Goal: Transaction & Acquisition: Purchase product/service

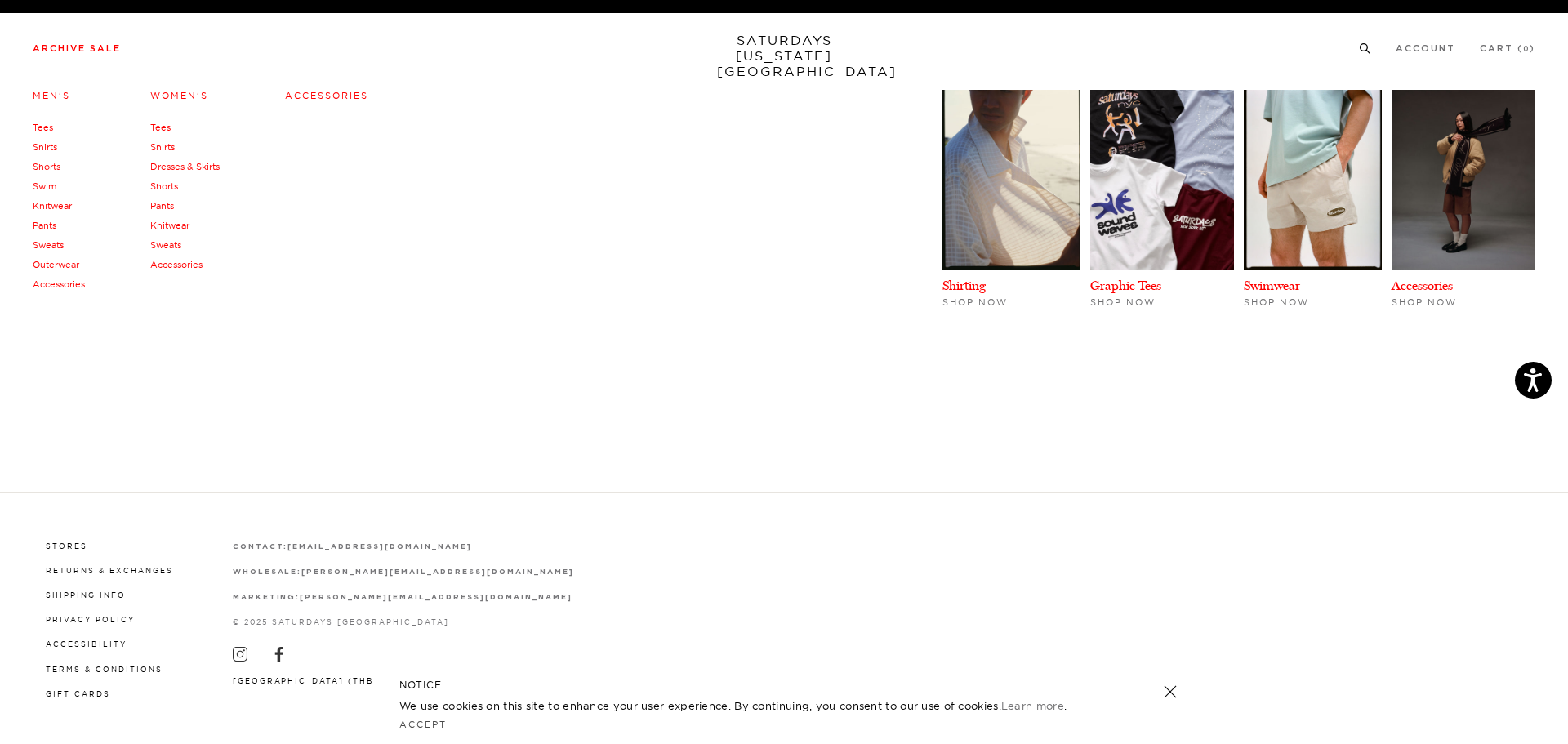
click at [53, 151] on link "Shirts" at bounding box center [45, 147] width 25 height 12
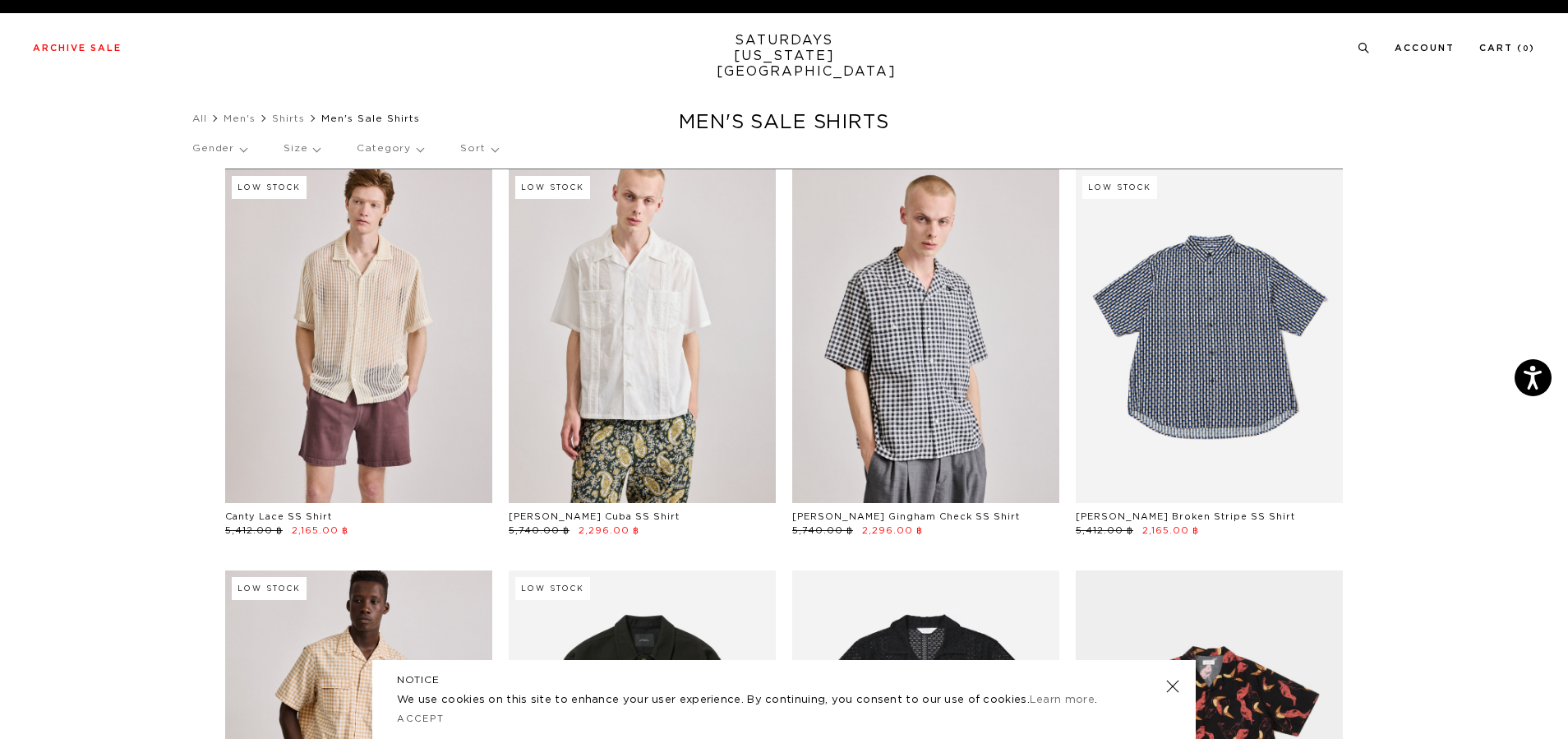
click at [244, 157] on p "Gender" at bounding box center [219, 148] width 54 height 37
click at [330, 150] on div "Gender Mens Size Category Sort" at bounding box center [784, 152] width 1183 height 43
click at [305, 152] on p "Size" at bounding box center [299, 148] width 35 height 37
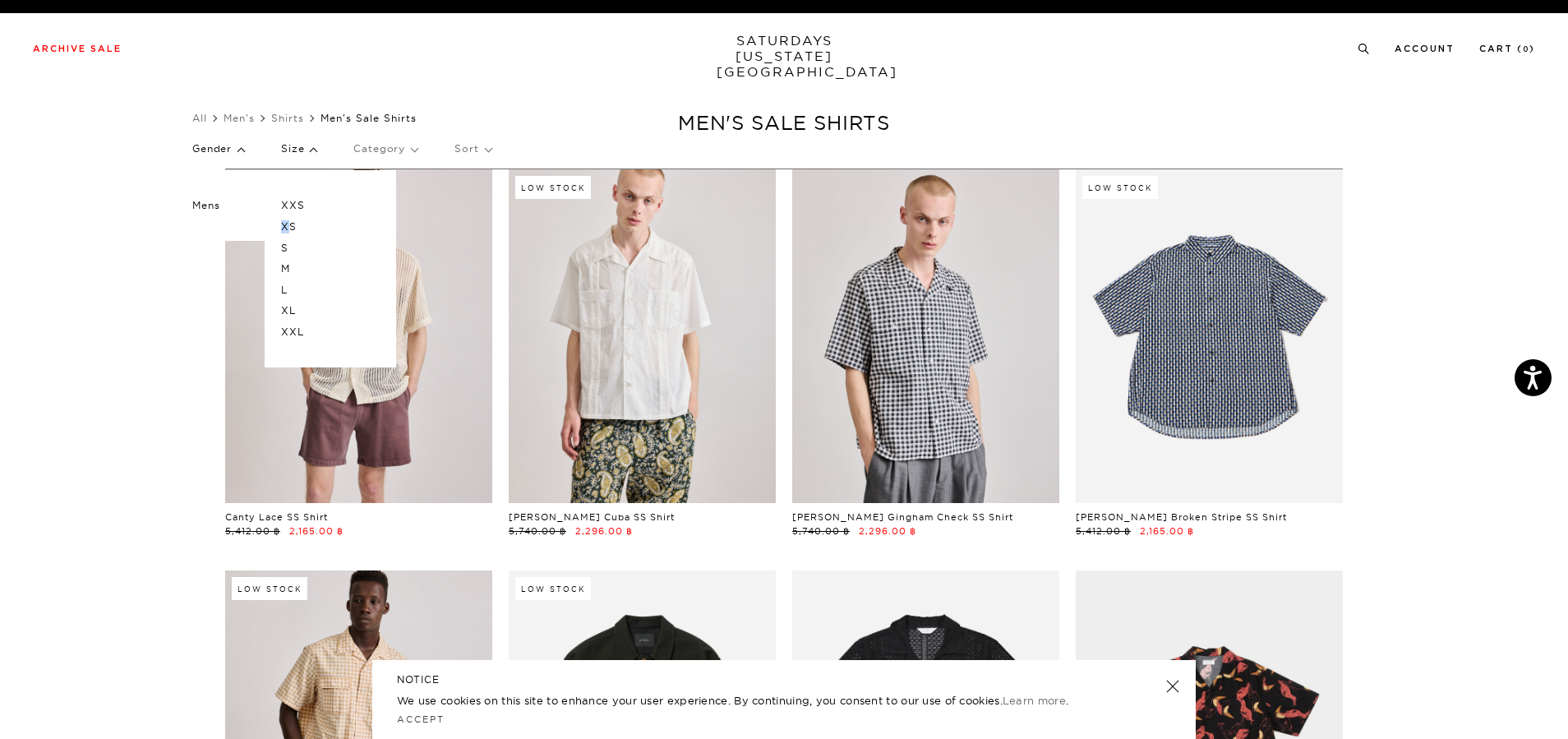
click at [291, 225] on p "XS" at bounding box center [331, 227] width 98 height 22
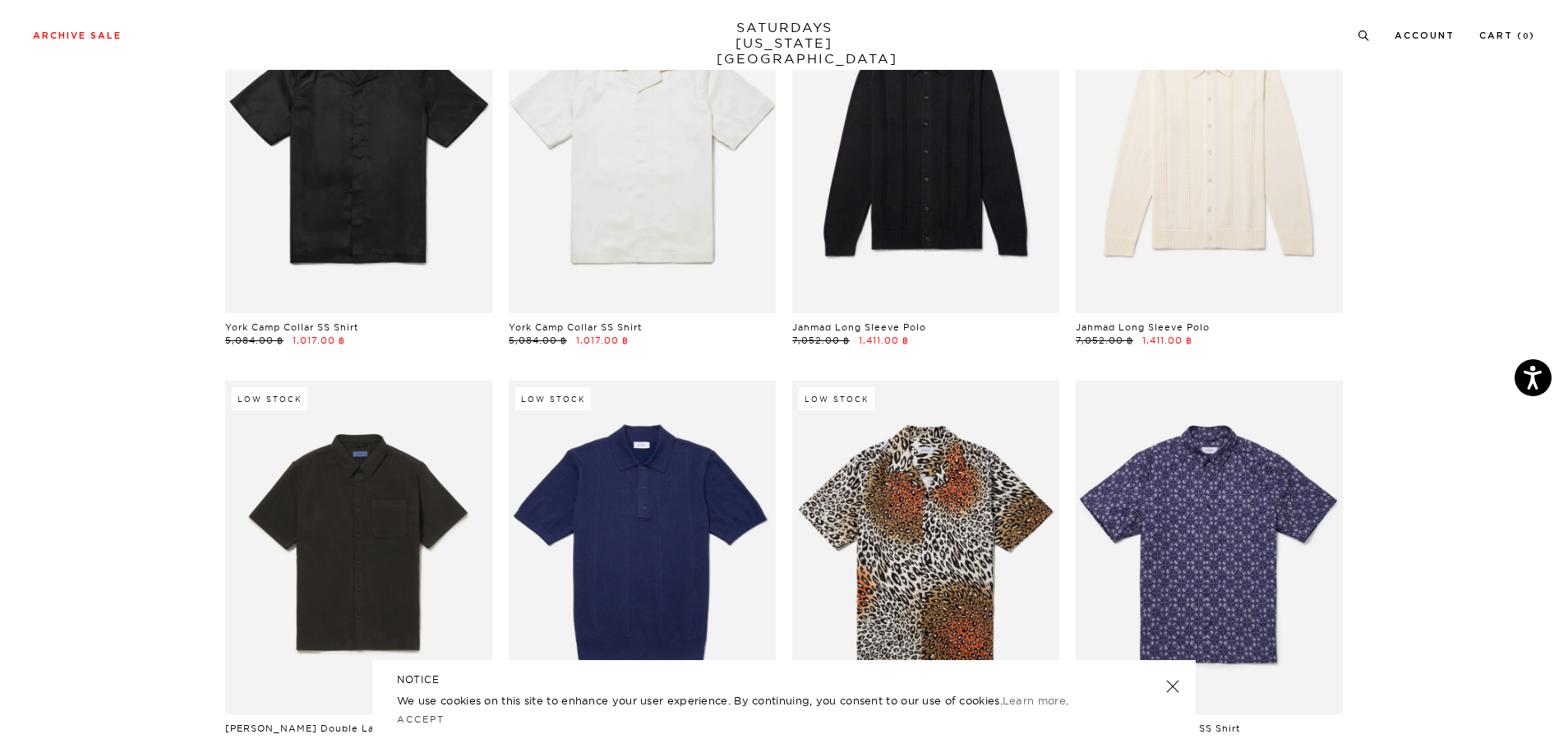
scroll to position [2138, 0]
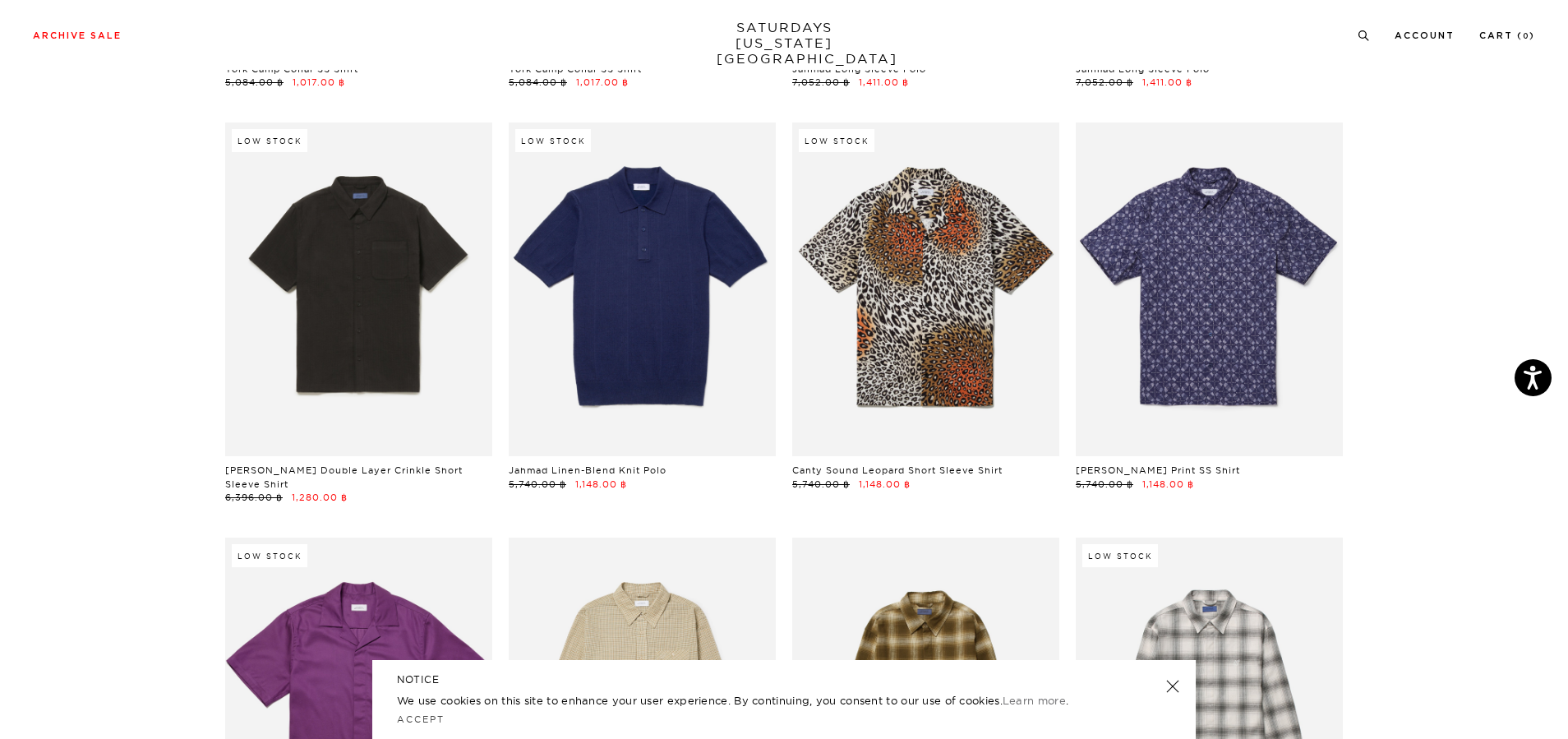
click at [1179, 689] on link at bounding box center [1173, 687] width 23 height 23
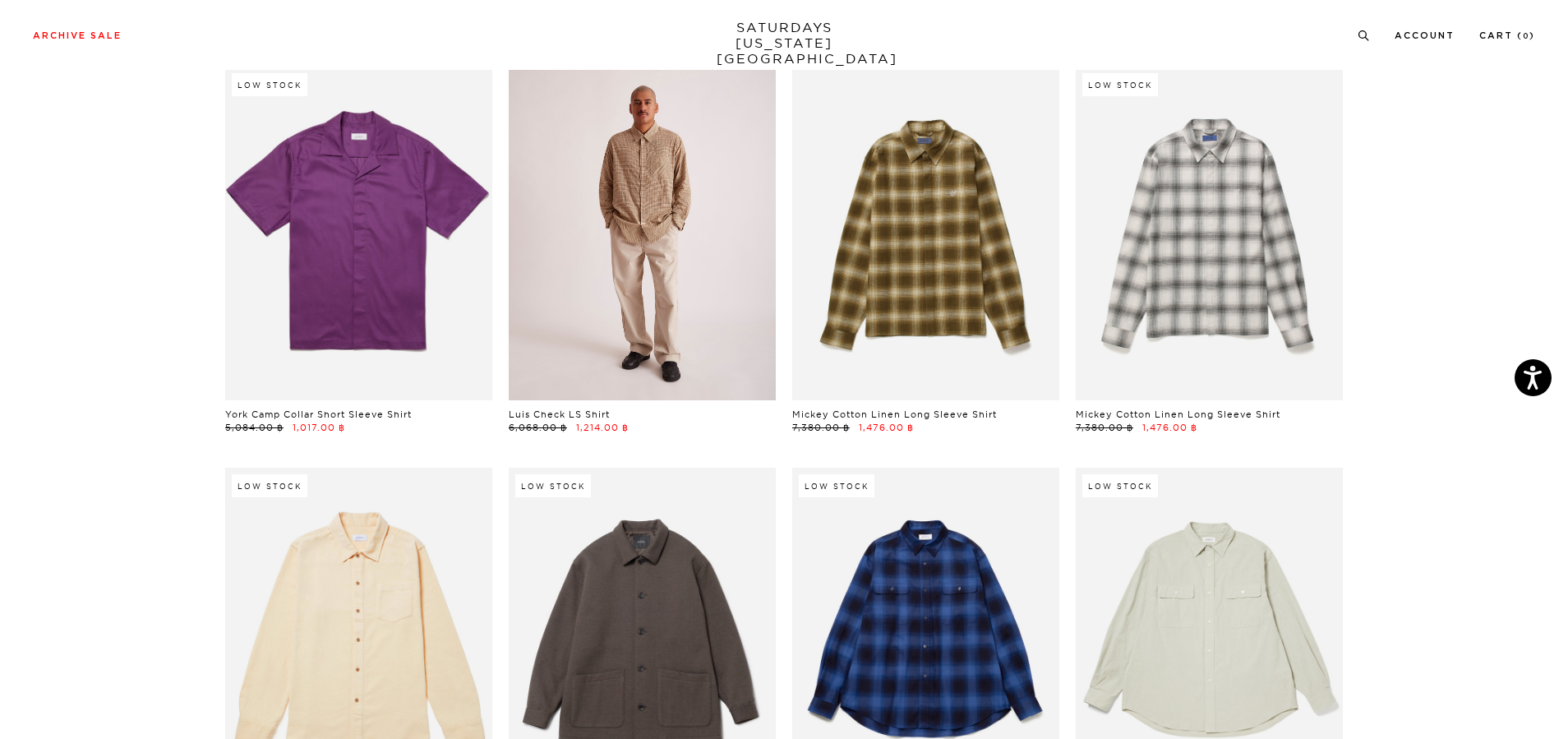
scroll to position [2796, 0]
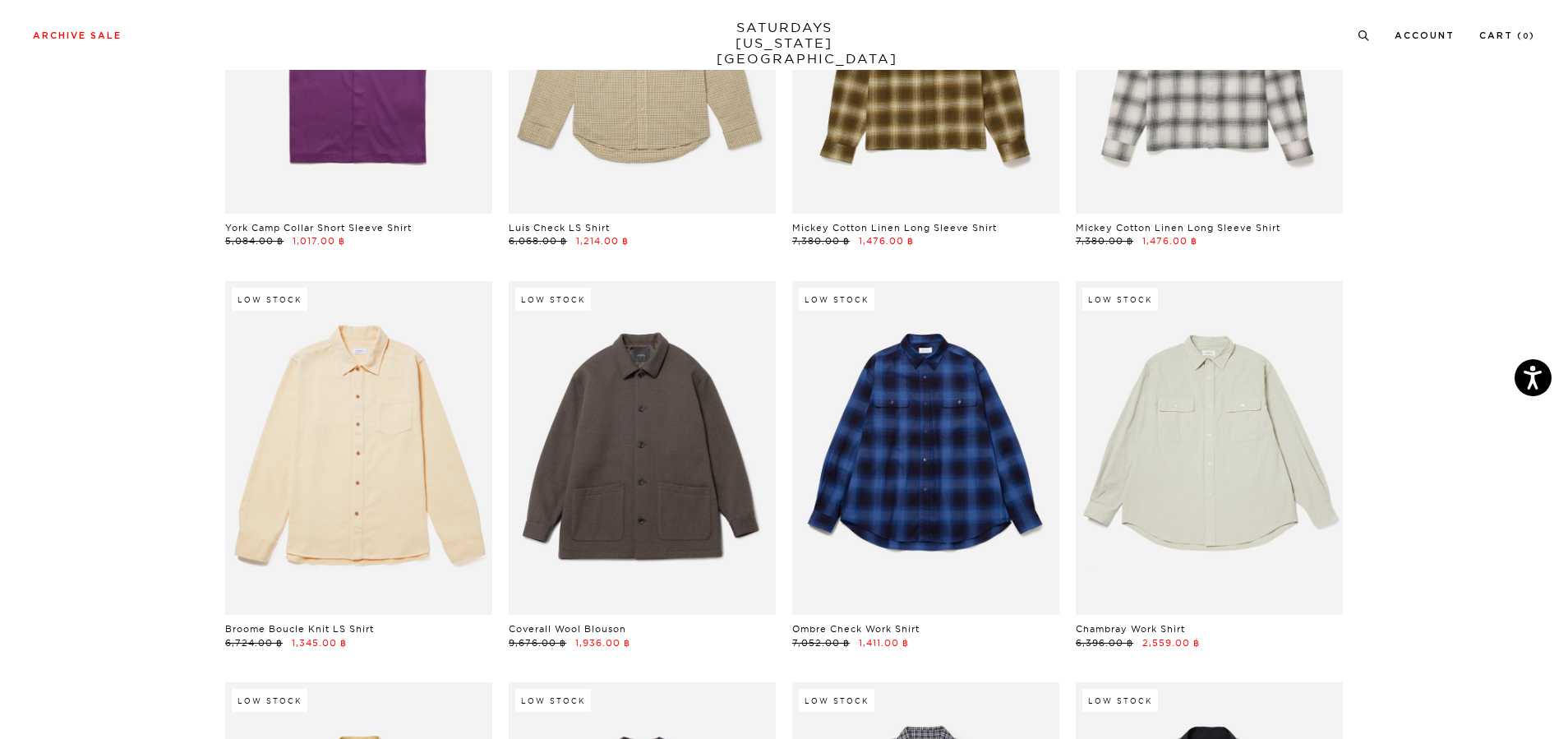
drag, startPoint x: 356, startPoint y: 411, endPoint x: 146, endPoint y: 442, distance: 212.3
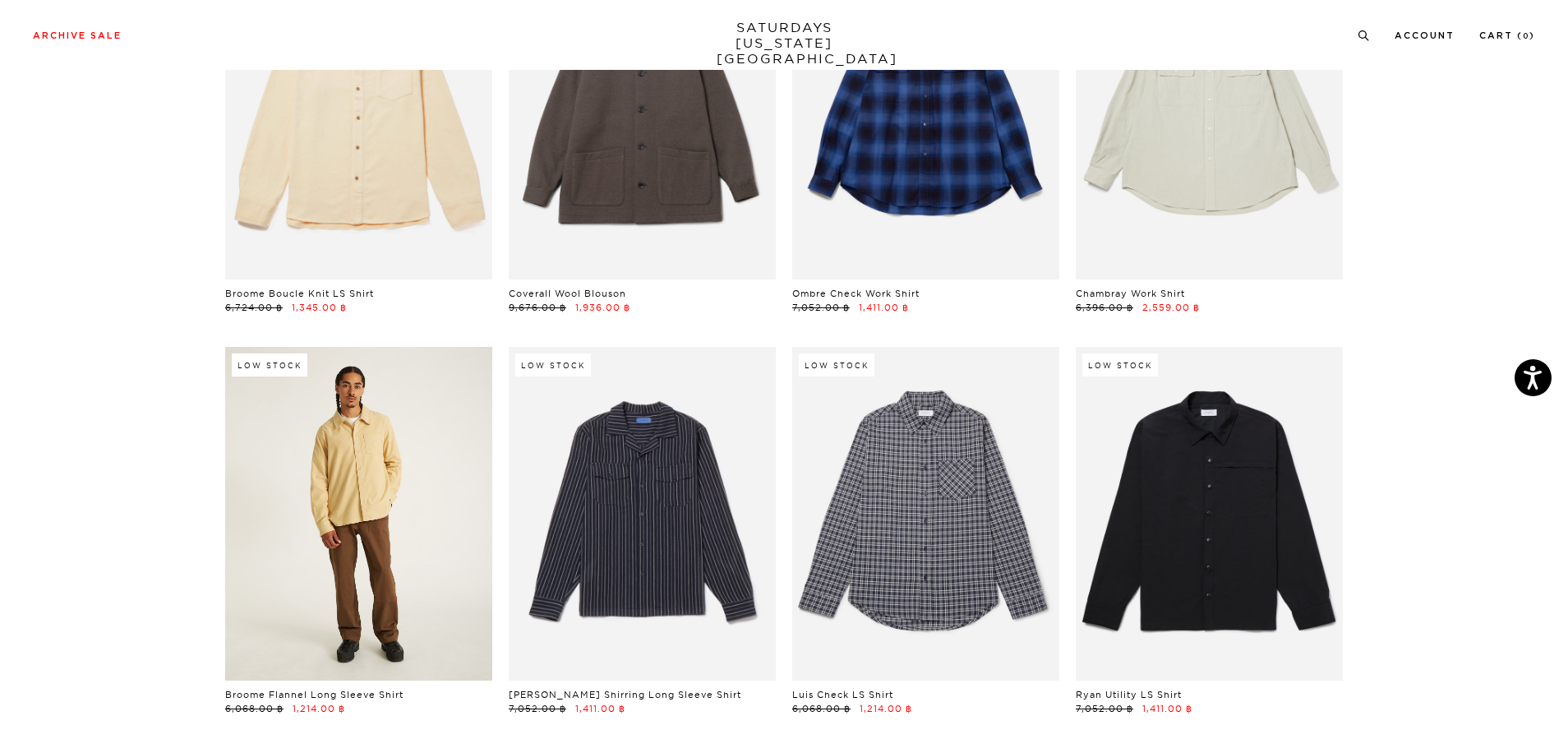
scroll to position [3125, 0]
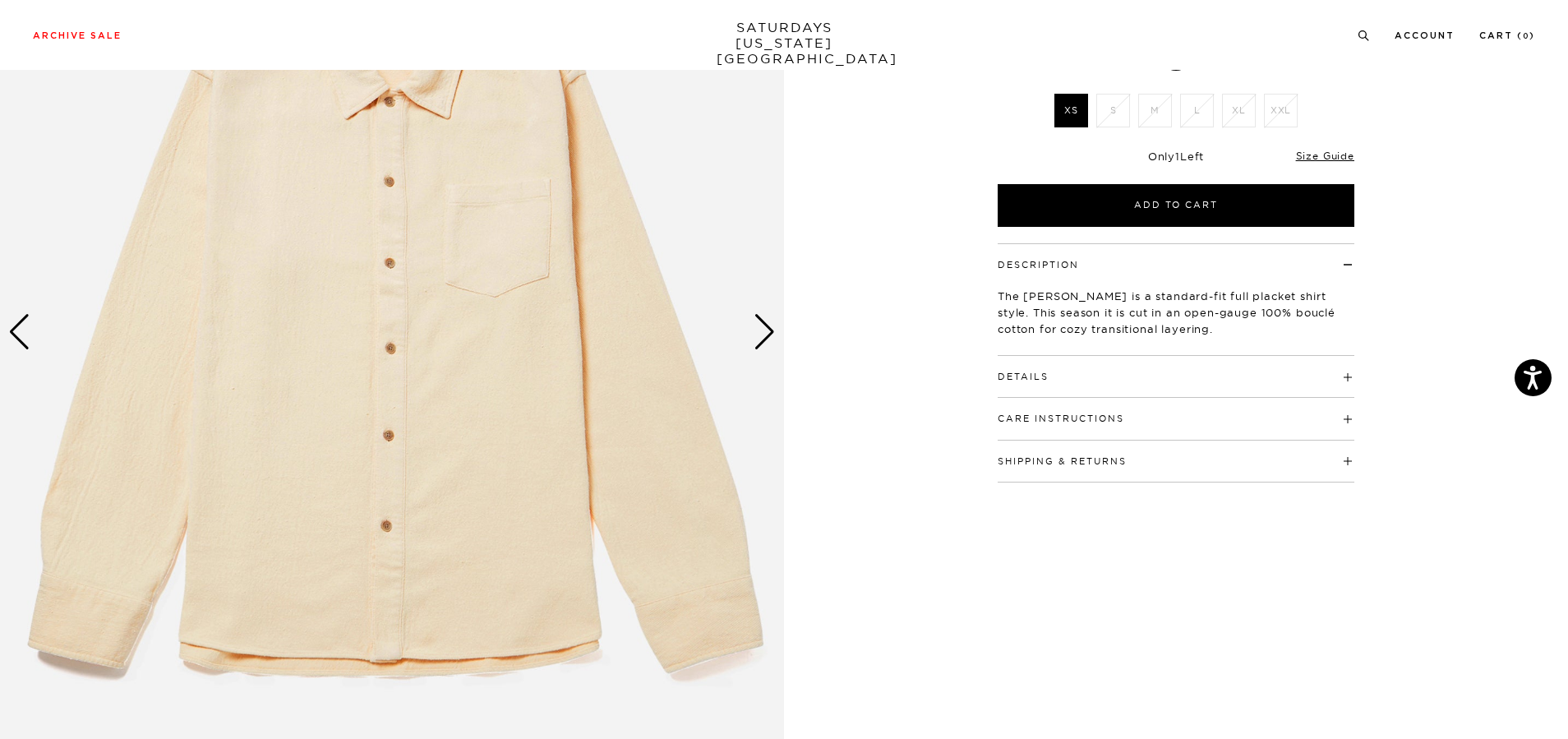
scroll to position [128, 0]
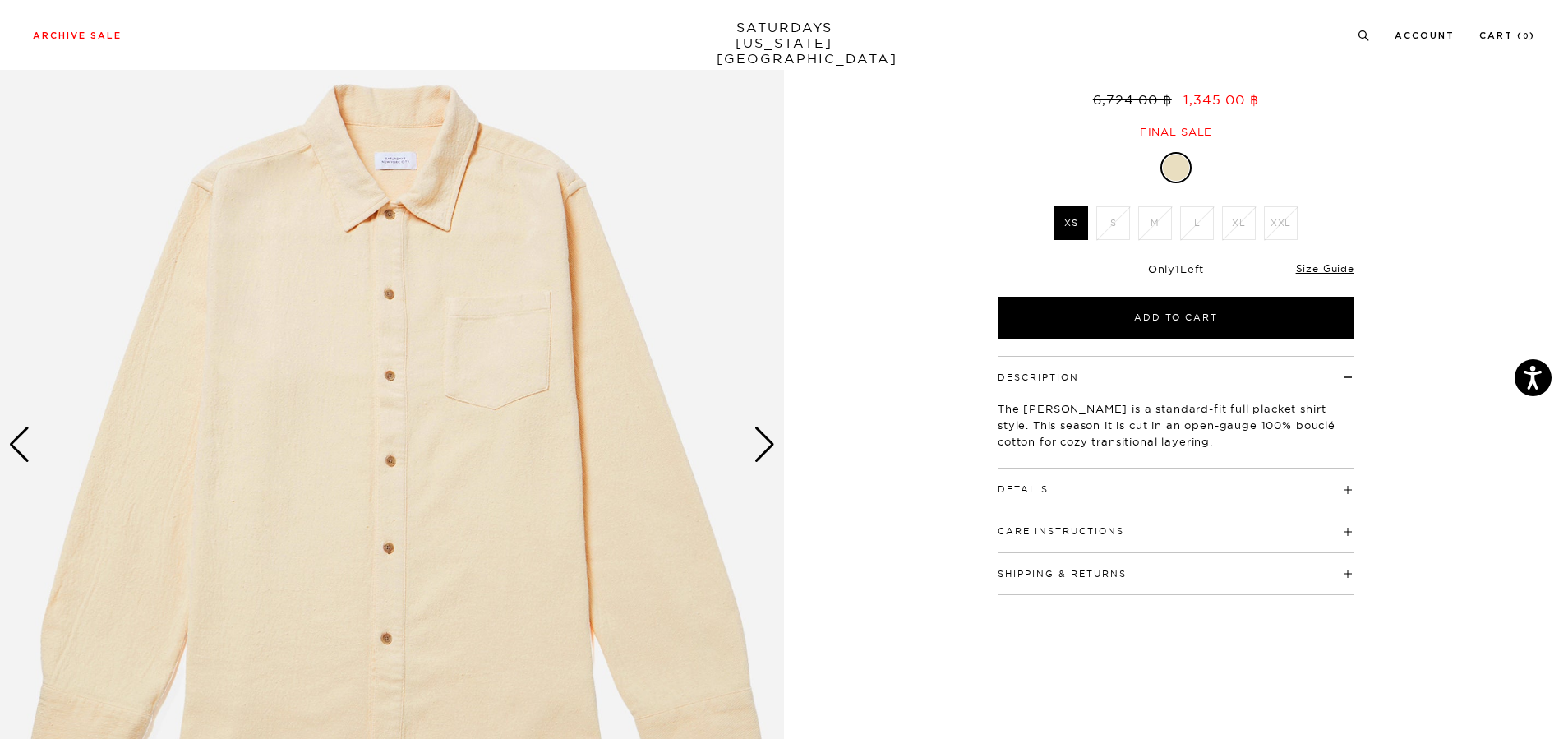
click at [764, 452] on div "Next slide" at bounding box center [764, 444] width 22 height 36
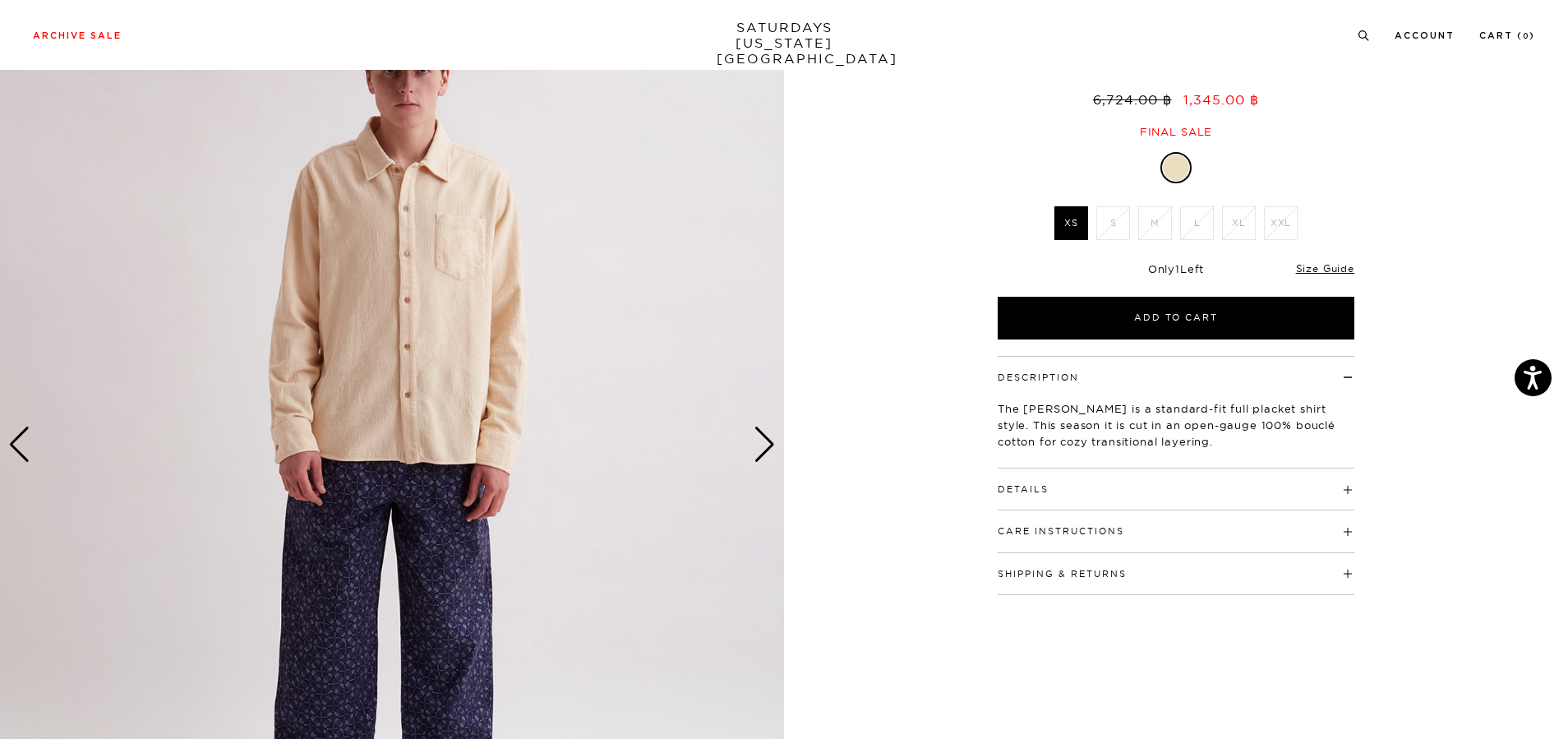
click at [764, 452] on div "Next slide" at bounding box center [764, 444] width 22 height 36
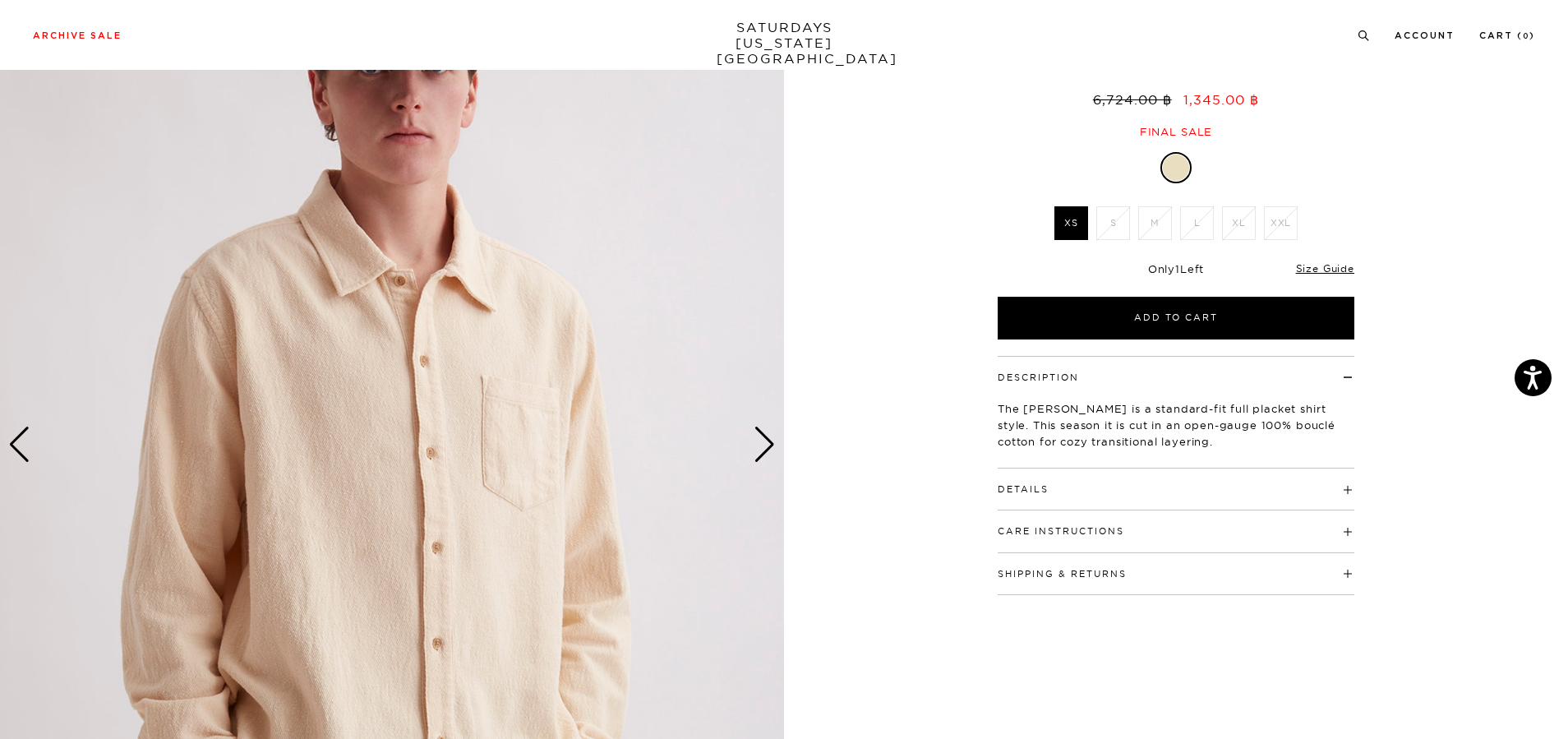
click at [764, 452] on div "Next slide" at bounding box center [764, 444] width 22 height 36
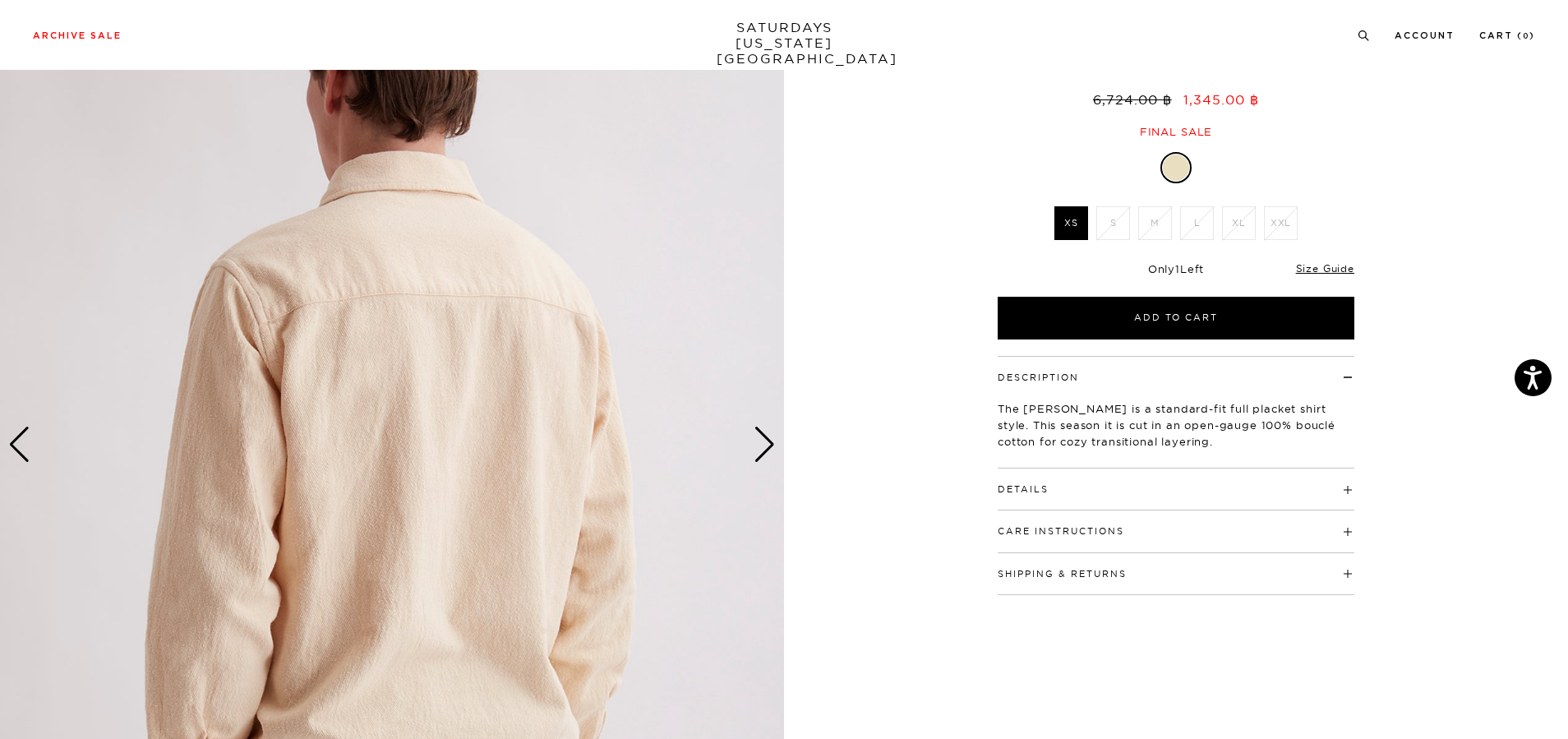
click at [764, 452] on div "Next slide" at bounding box center [764, 444] width 22 height 36
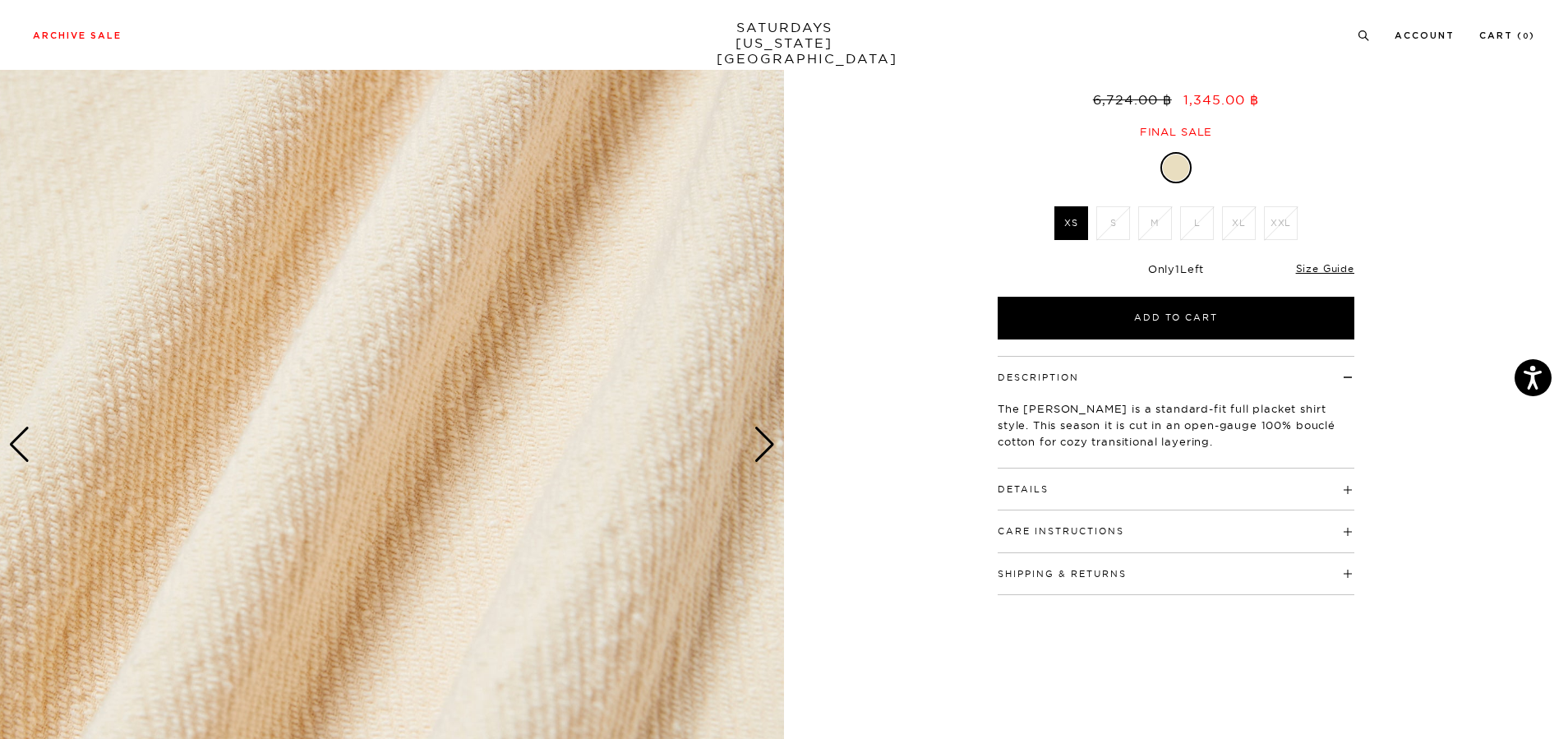
click at [764, 452] on div "Next slide" at bounding box center [764, 444] width 22 height 36
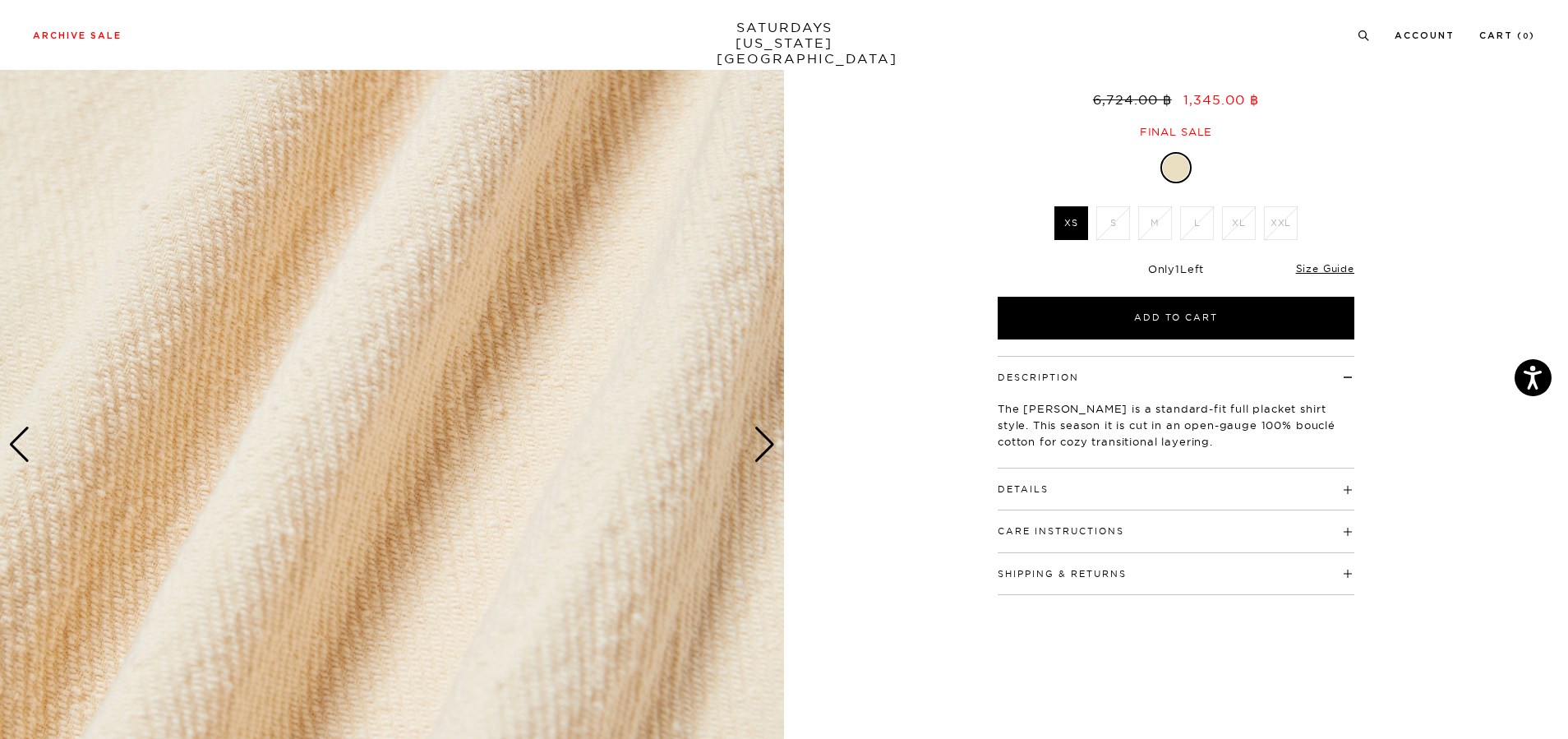
click at [767, 451] on div "Next slide" at bounding box center [764, 444] width 22 height 36
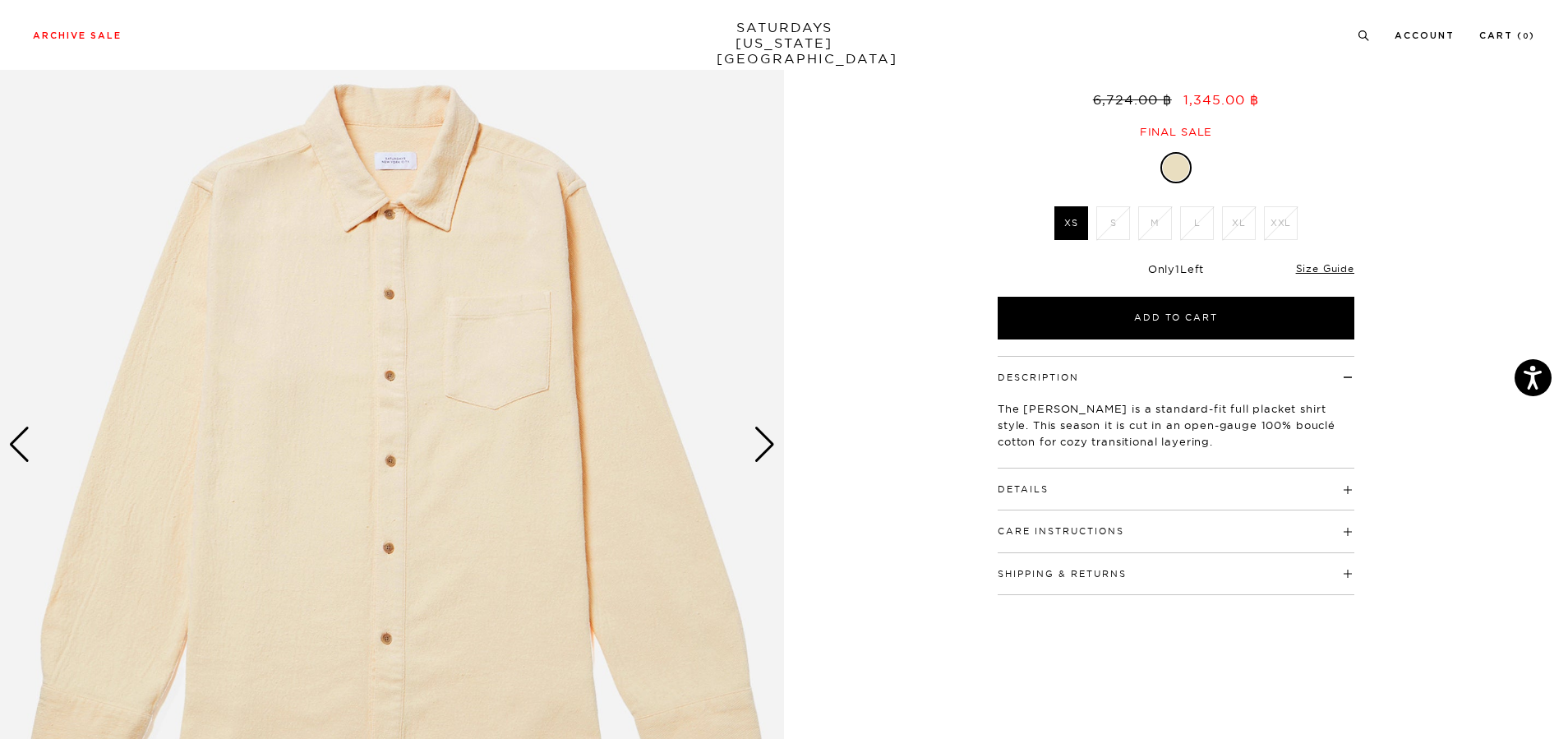
click at [767, 451] on div "Next slide" at bounding box center [764, 444] width 22 height 36
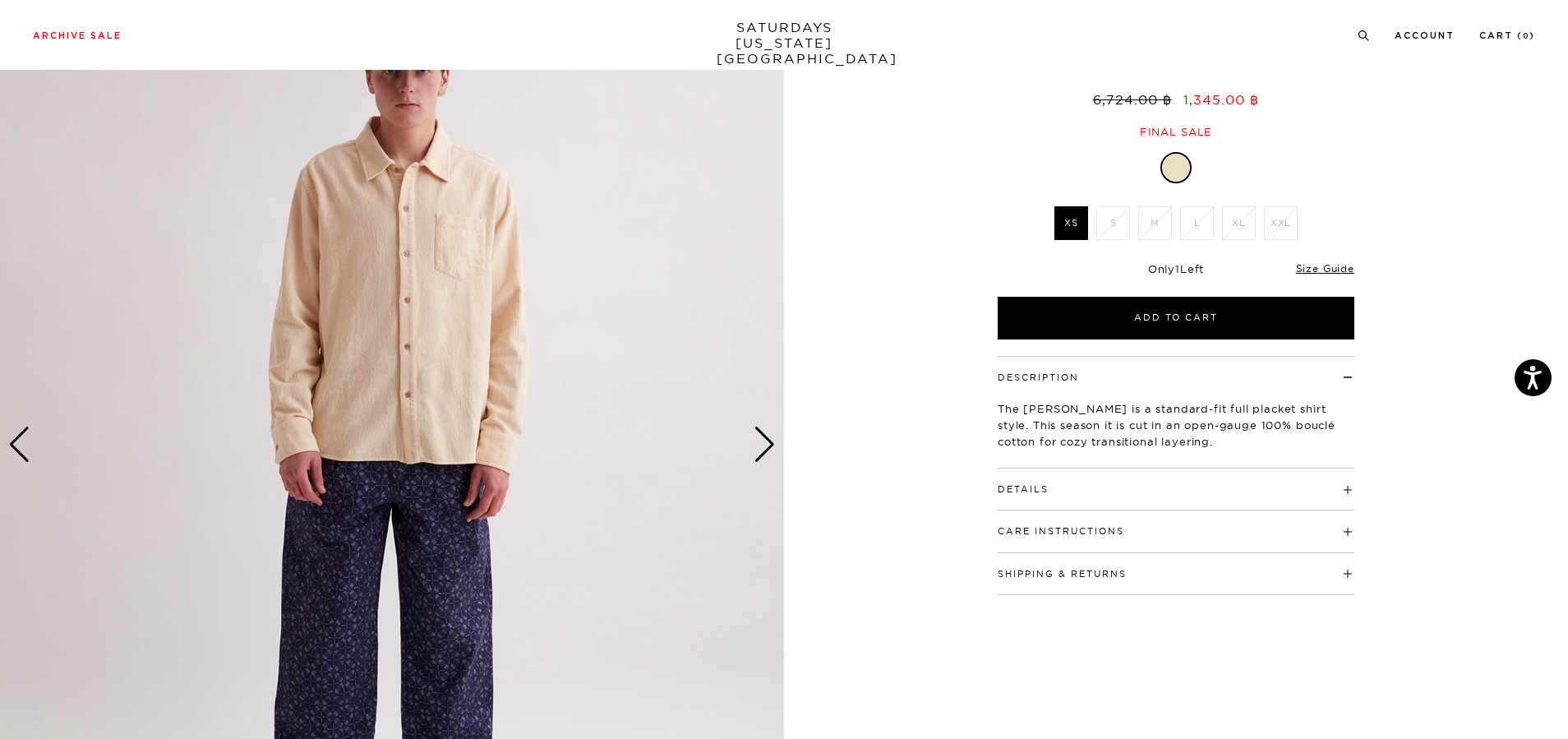
click at [767, 451] on div "Next slide" at bounding box center [764, 444] width 22 height 36
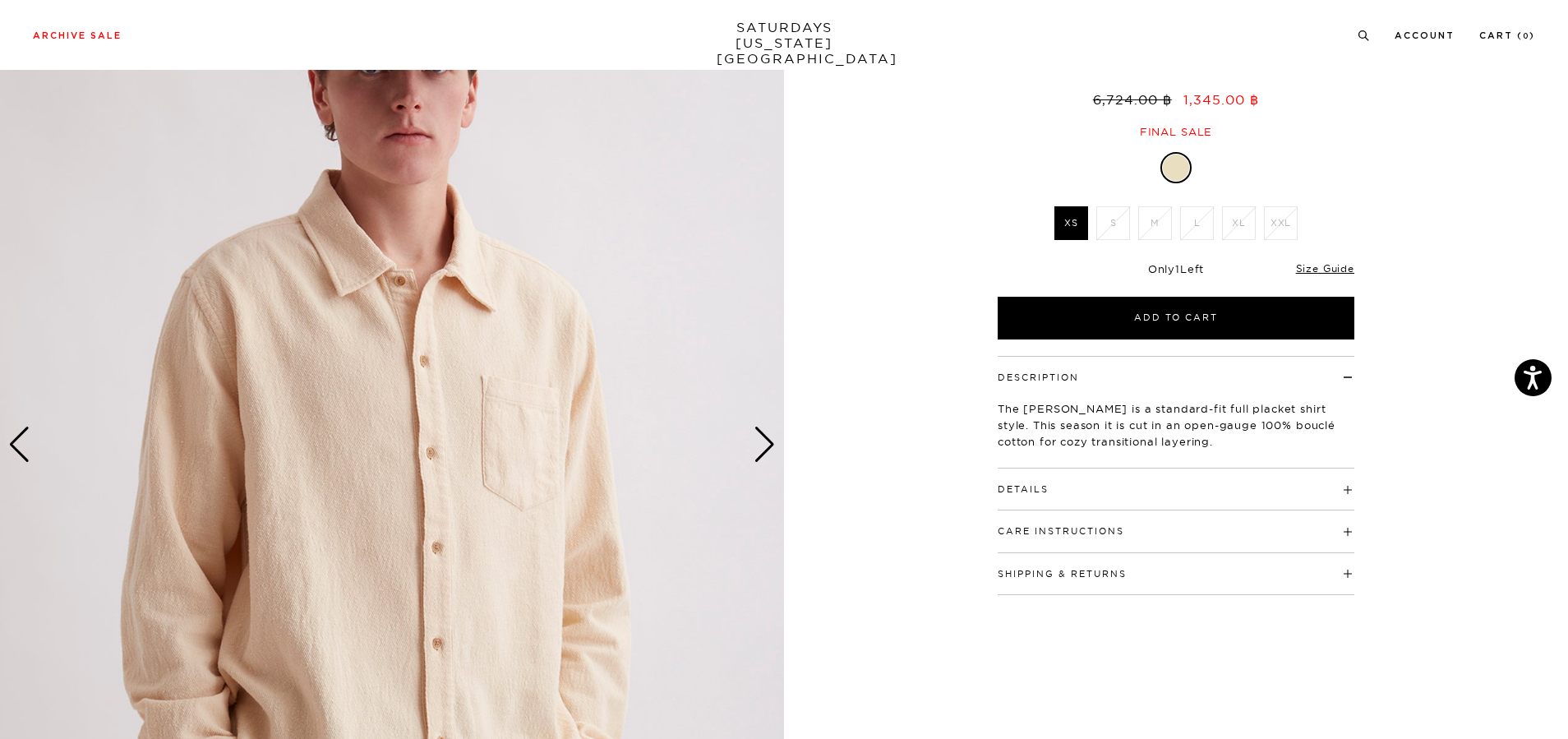
click at [767, 451] on div "Next slide" at bounding box center [764, 444] width 22 height 36
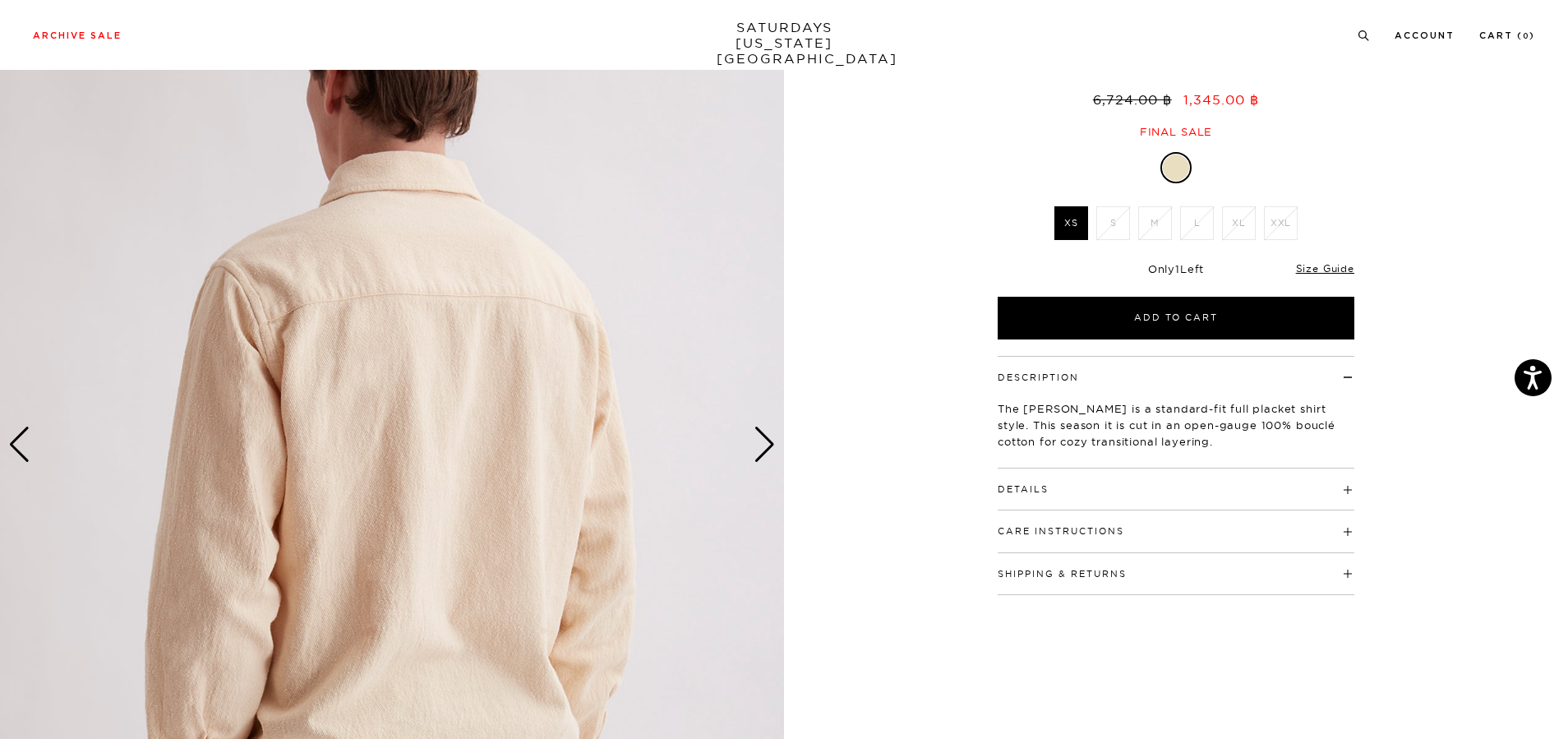
click at [767, 451] on div "Next slide" at bounding box center [764, 444] width 22 height 36
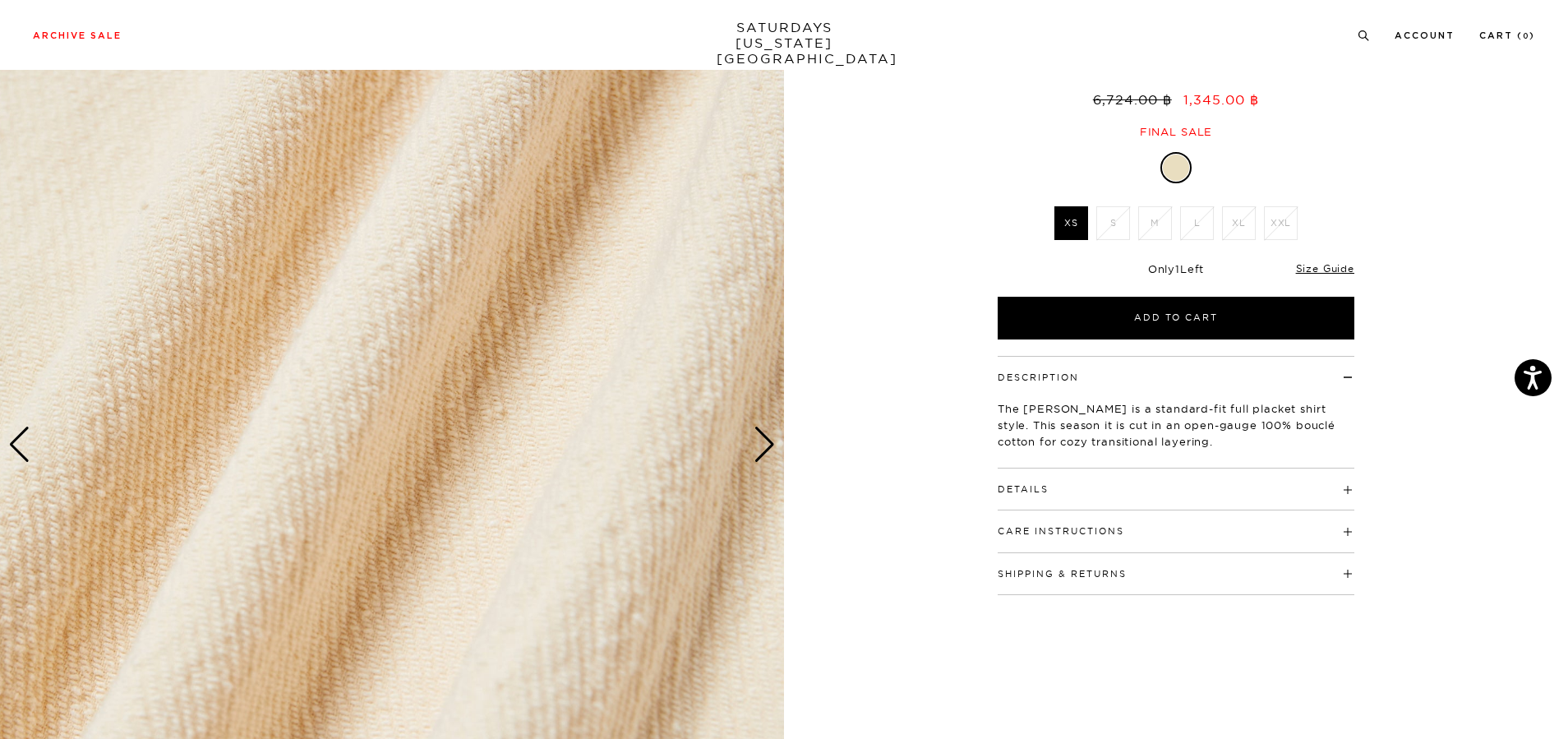
click at [767, 451] on div "Next slide" at bounding box center [764, 444] width 22 height 36
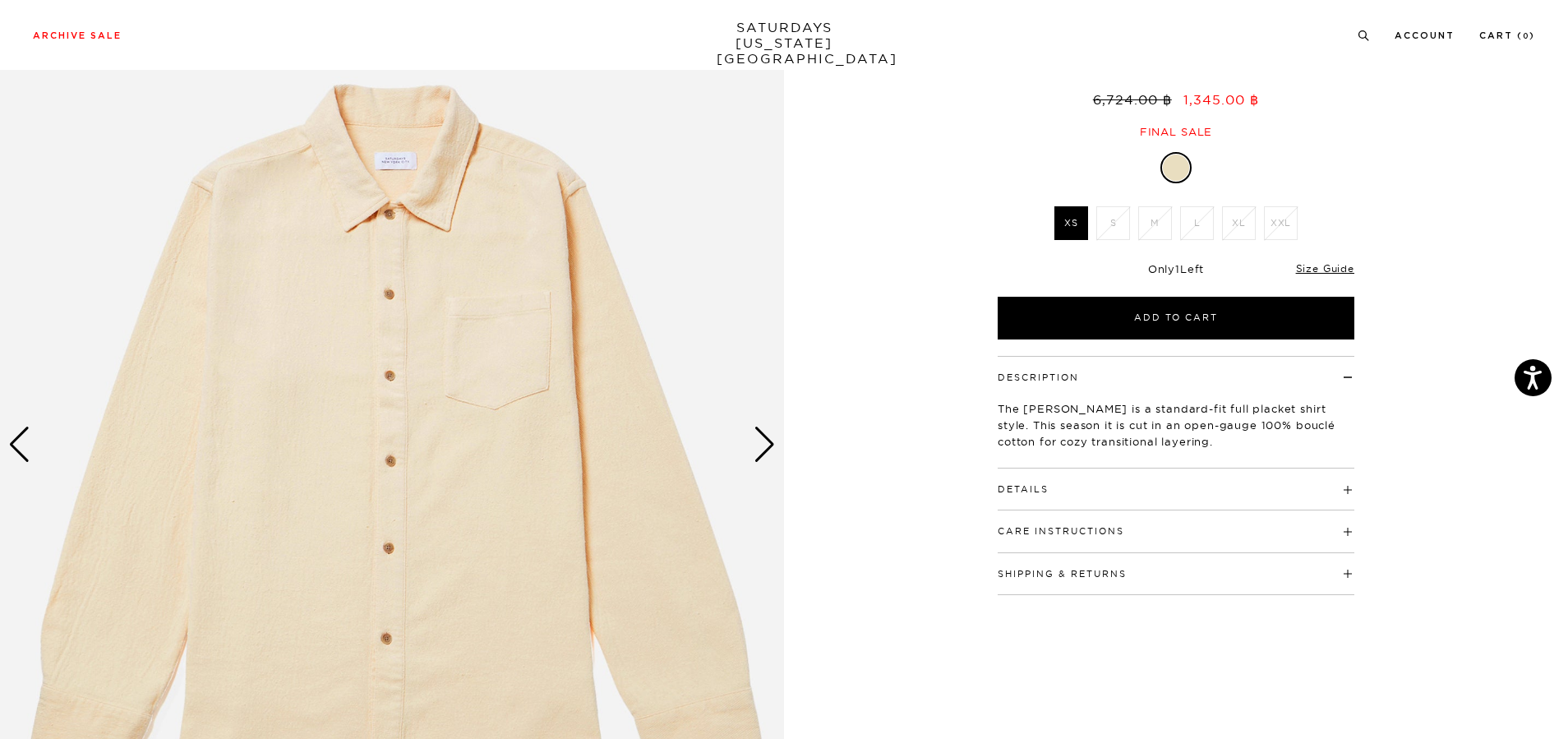
click at [769, 453] on div "Next slide" at bounding box center [764, 444] width 22 height 36
click at [762, 451] on div "Next slide" at bounding box center [764, 444] width 22 height 36
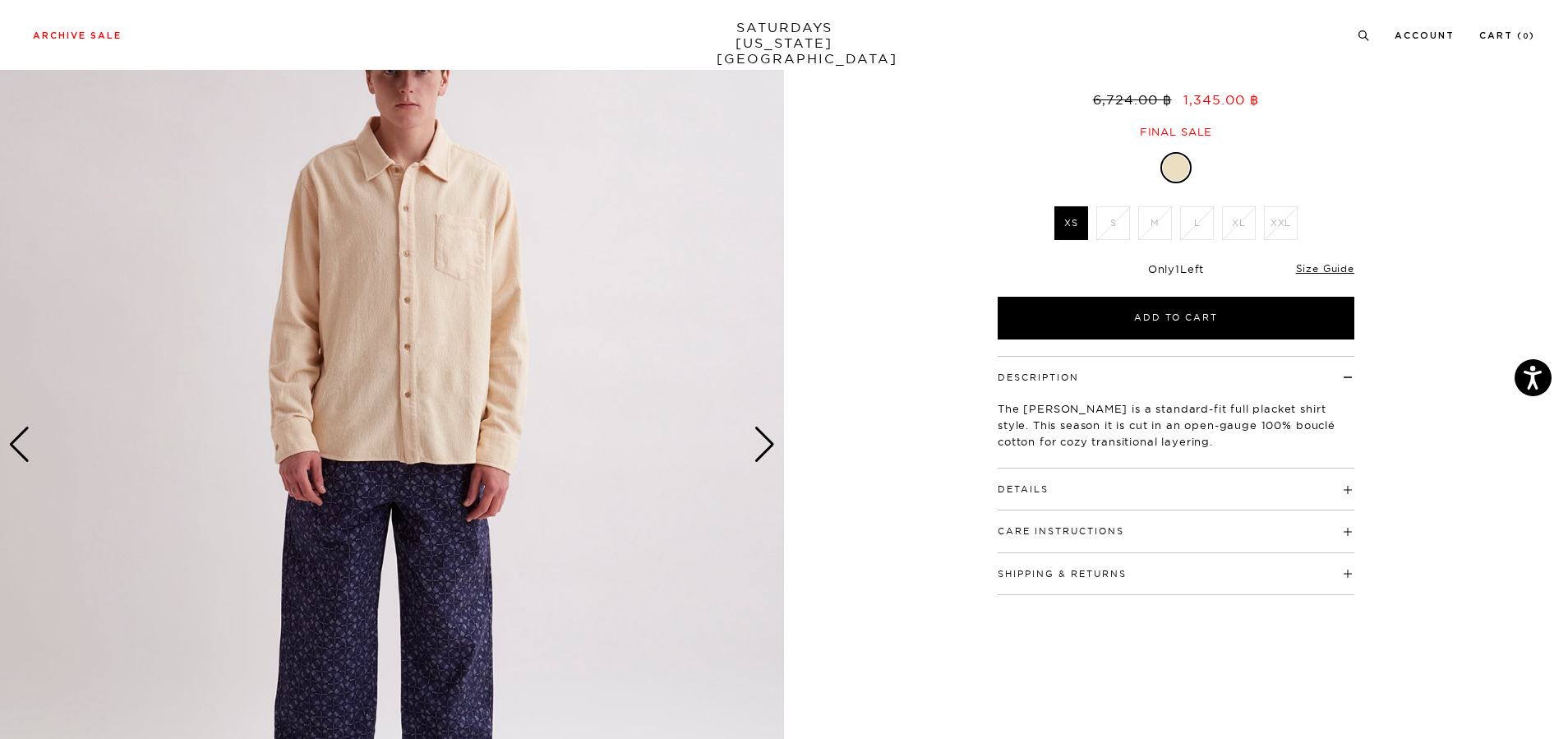
click at [759, 446] on div "Next slide" at bounding box center [764, 444] width 22 height 36
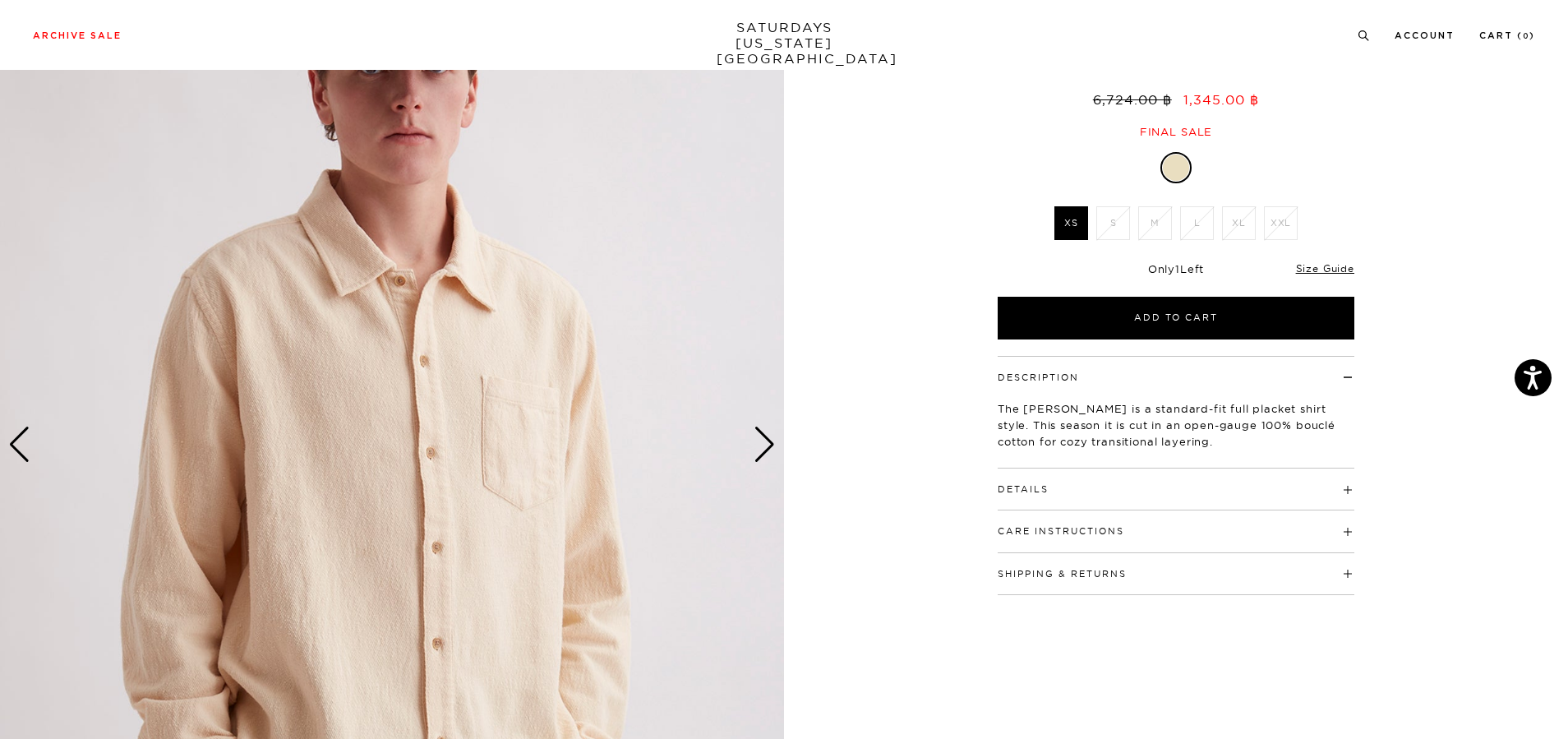
click at [775, 445] on div "Next slide" at bounding box center [764, 444] width 22 height 36
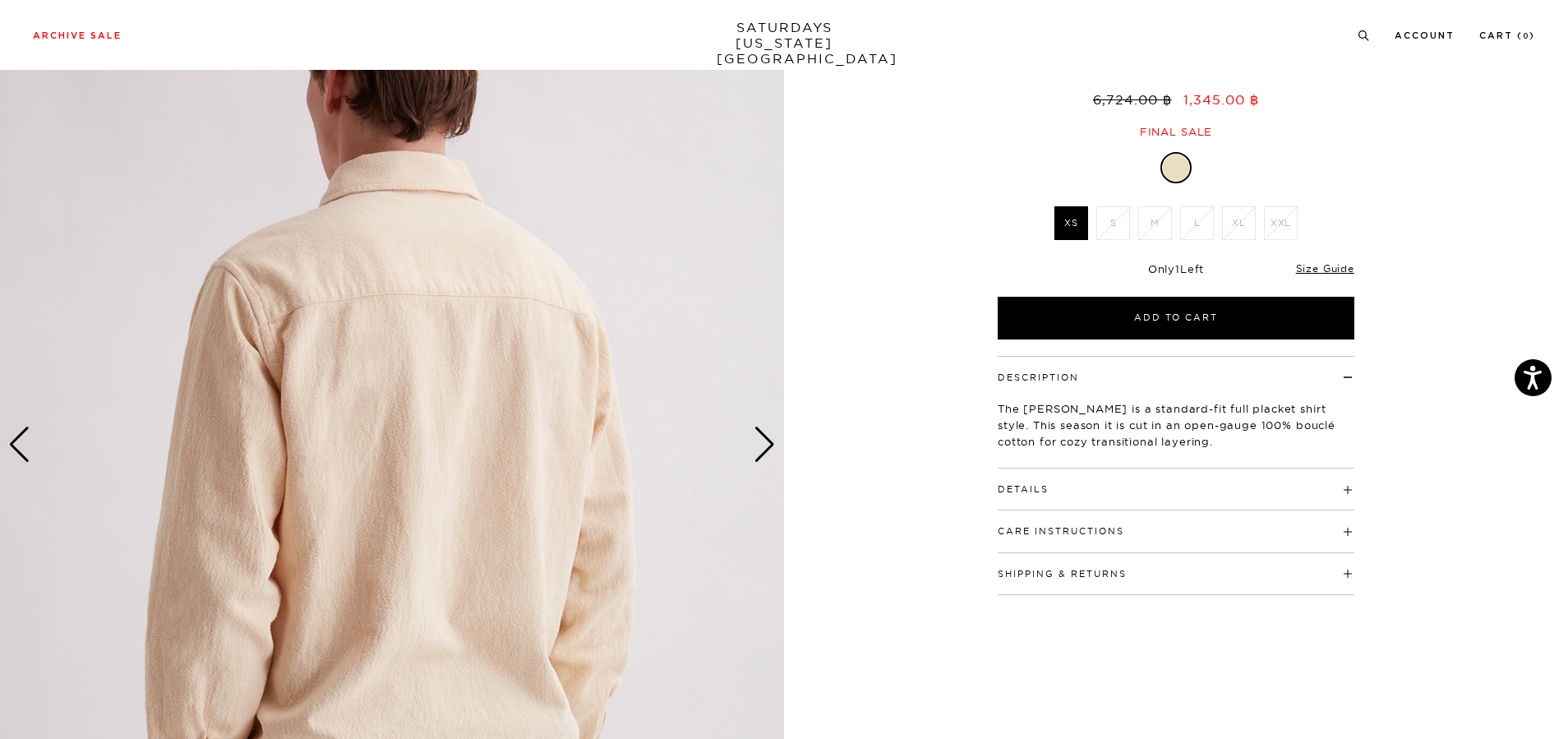
click at [775, 445] on div "Next slide" at bounding box center [764, 444] width 22 height 36
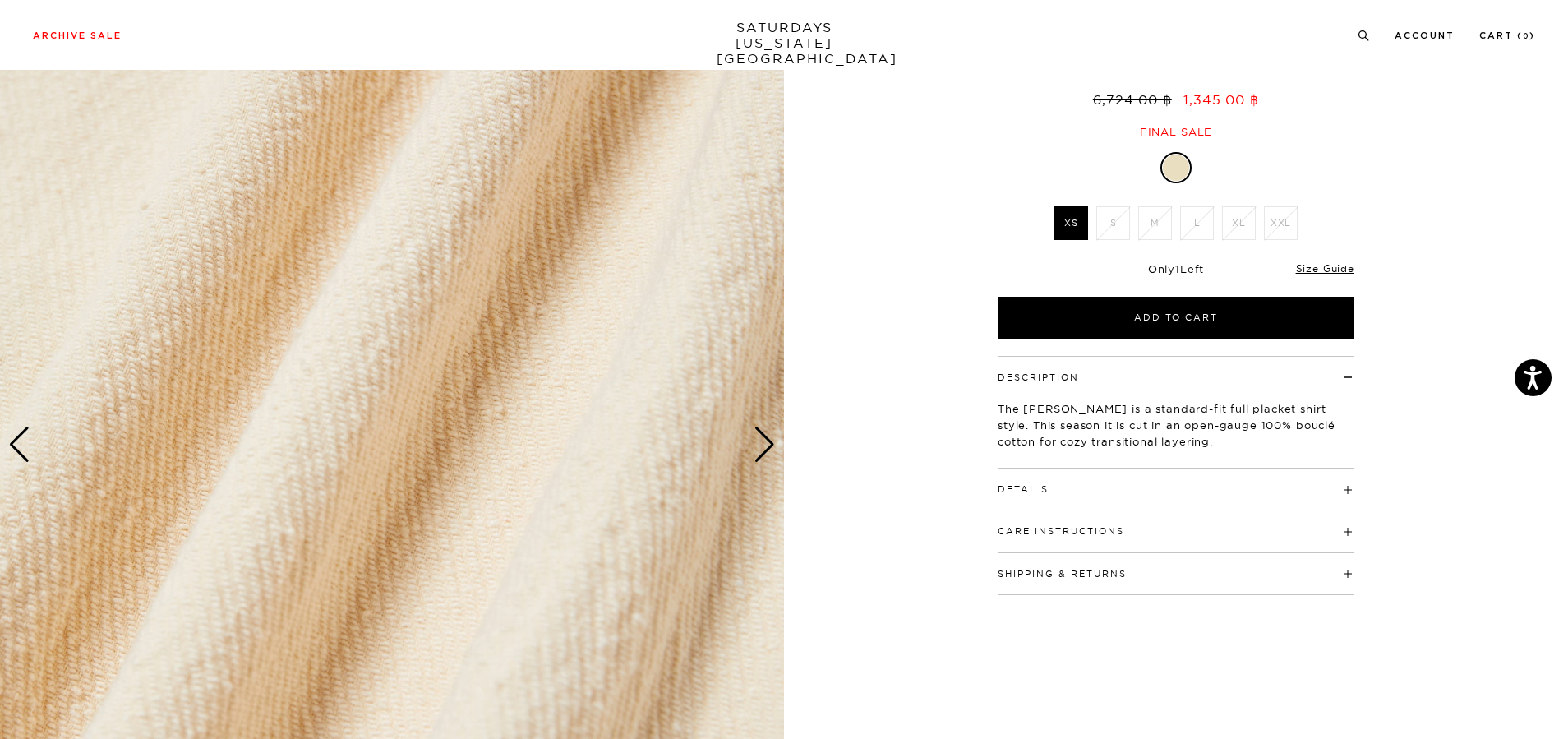
click at [775, 445] on div "Next slide" at bounding box center [764, 444] width 22 height 36
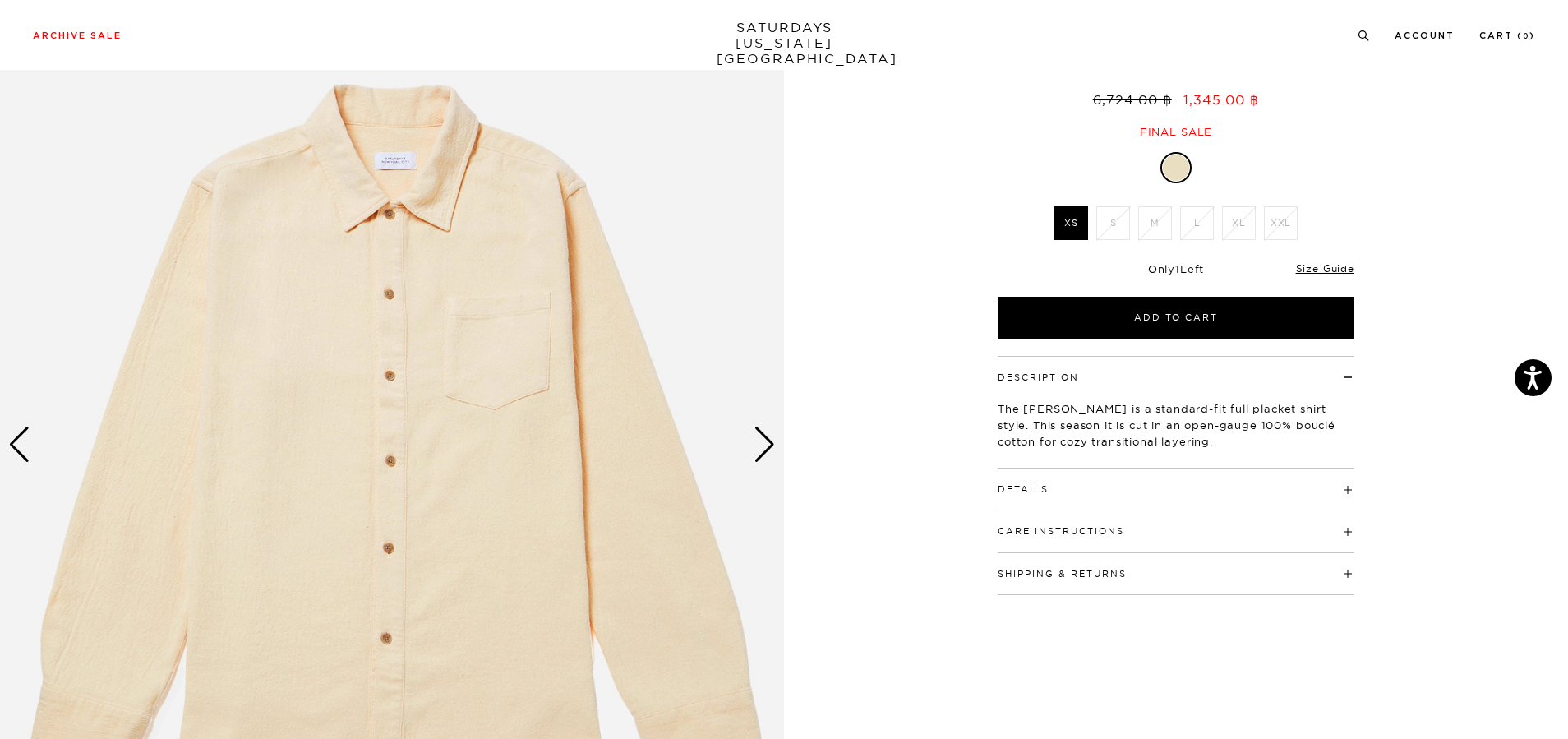
click at [775, 445] on div "Next slide" at bounding box center [764, 444] width 22 height 36
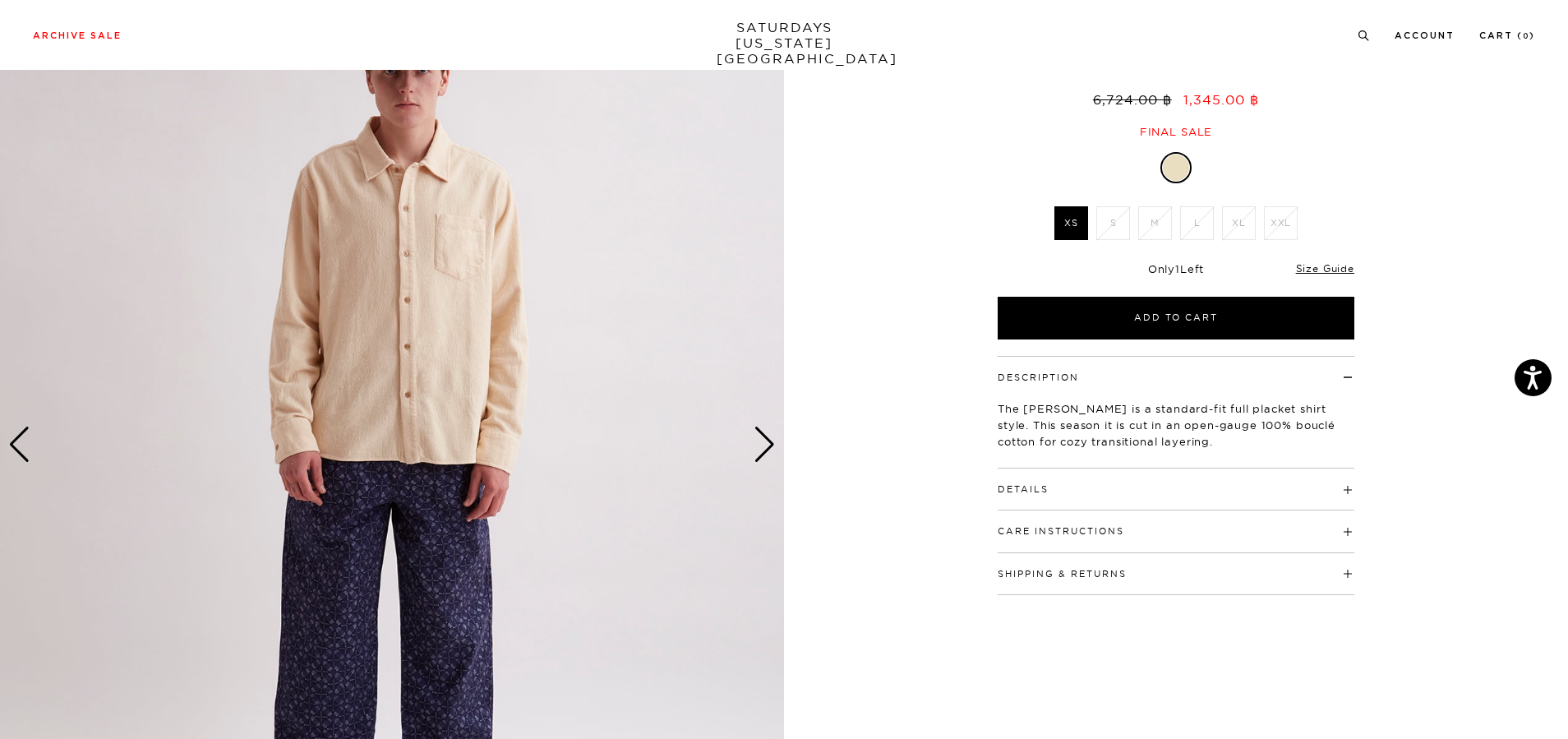
click at [775, 445] on div "Next slide" at bounding box center [764, 444] width 22 height 36
click at [775, 447] on div "Next slide" at bounding box center [764, 444] width 22 height 36
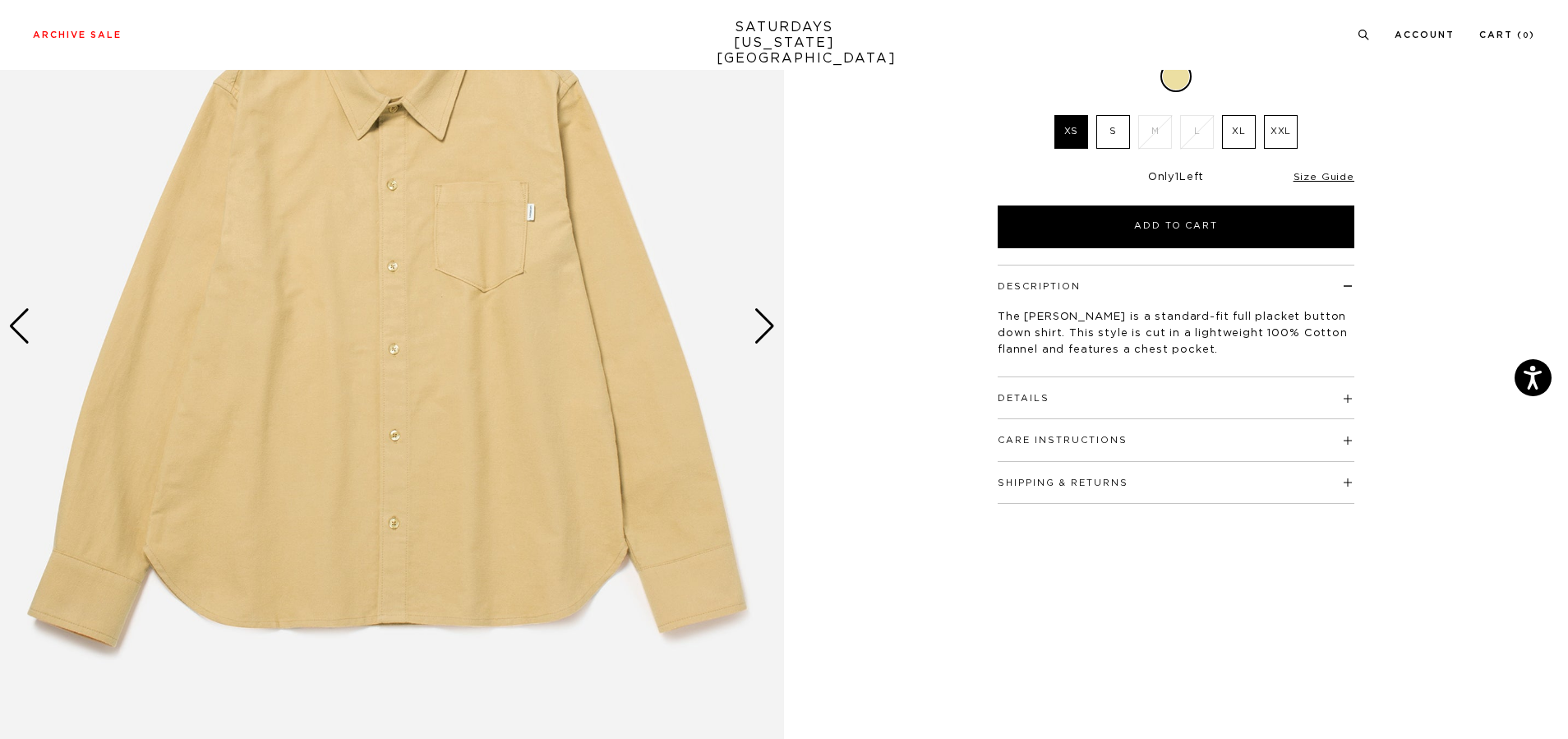
click at [765, 328] on div "Next slide" at bounding box center [764, 326] width 22 height 36
click at [764, 334] on div "Next slide" at bounding box center [764, 326] width 22 height 36
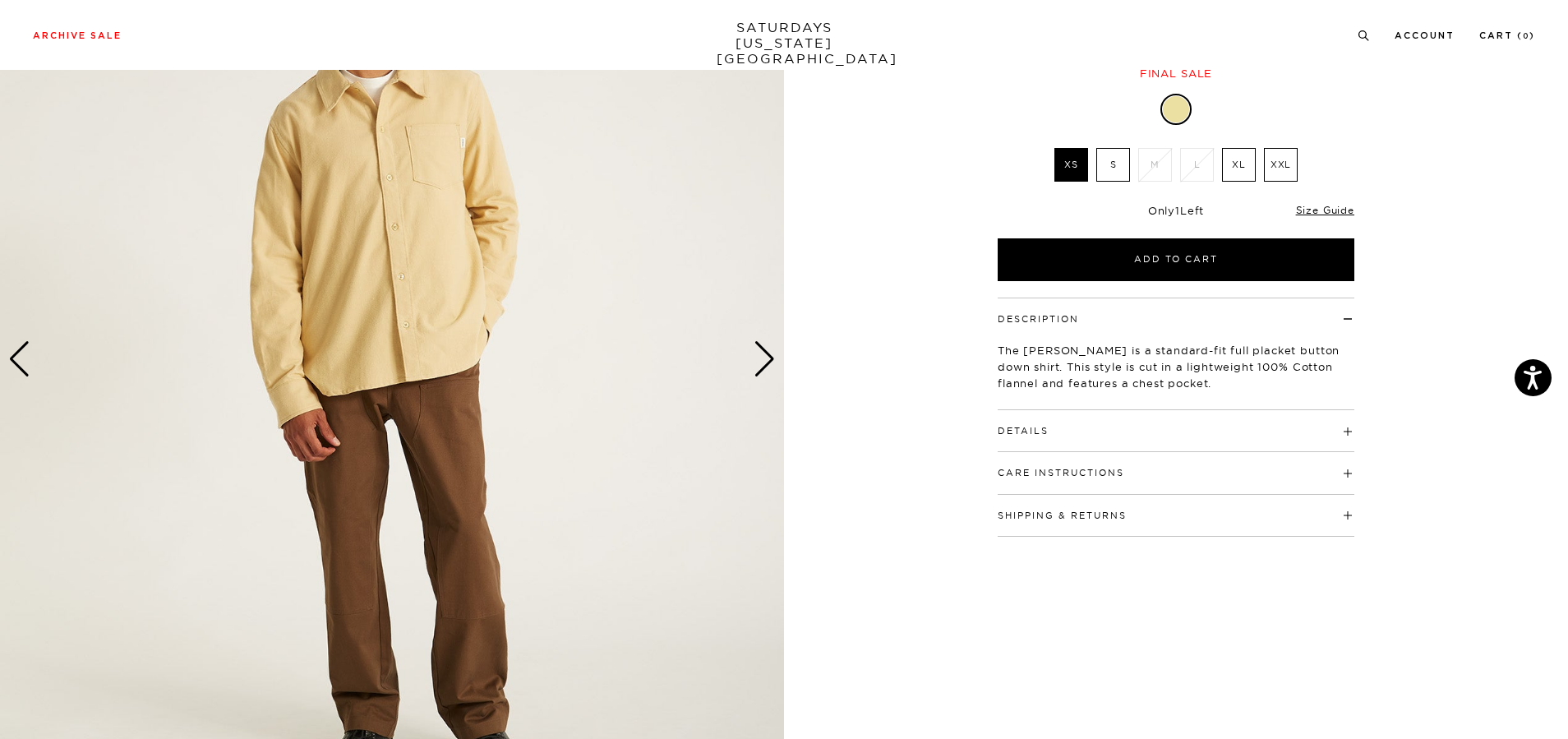
scroll to position [82, 0]
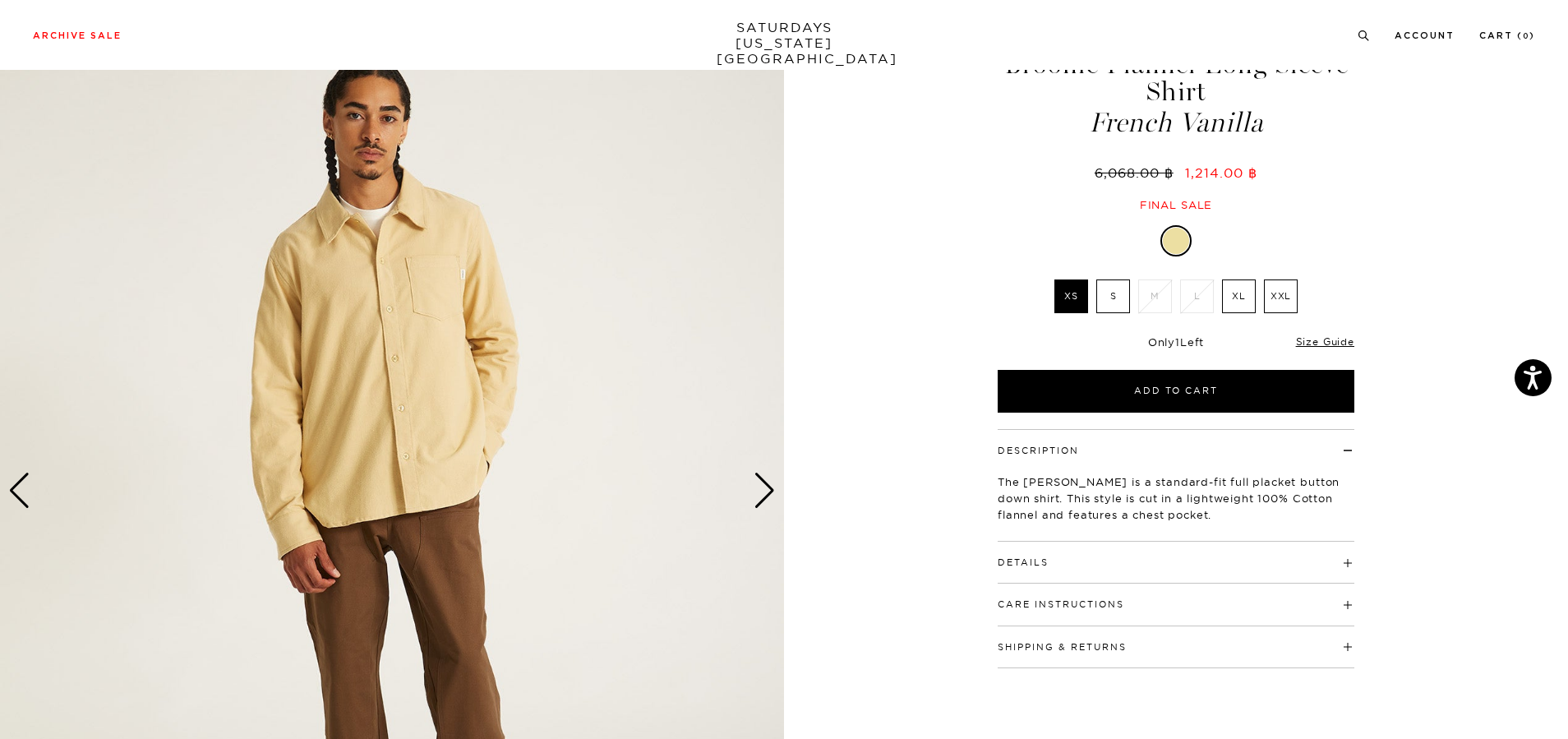
click at [765, 495] on div "Next slide" at bounding box center [764, 491] width 22 height 36
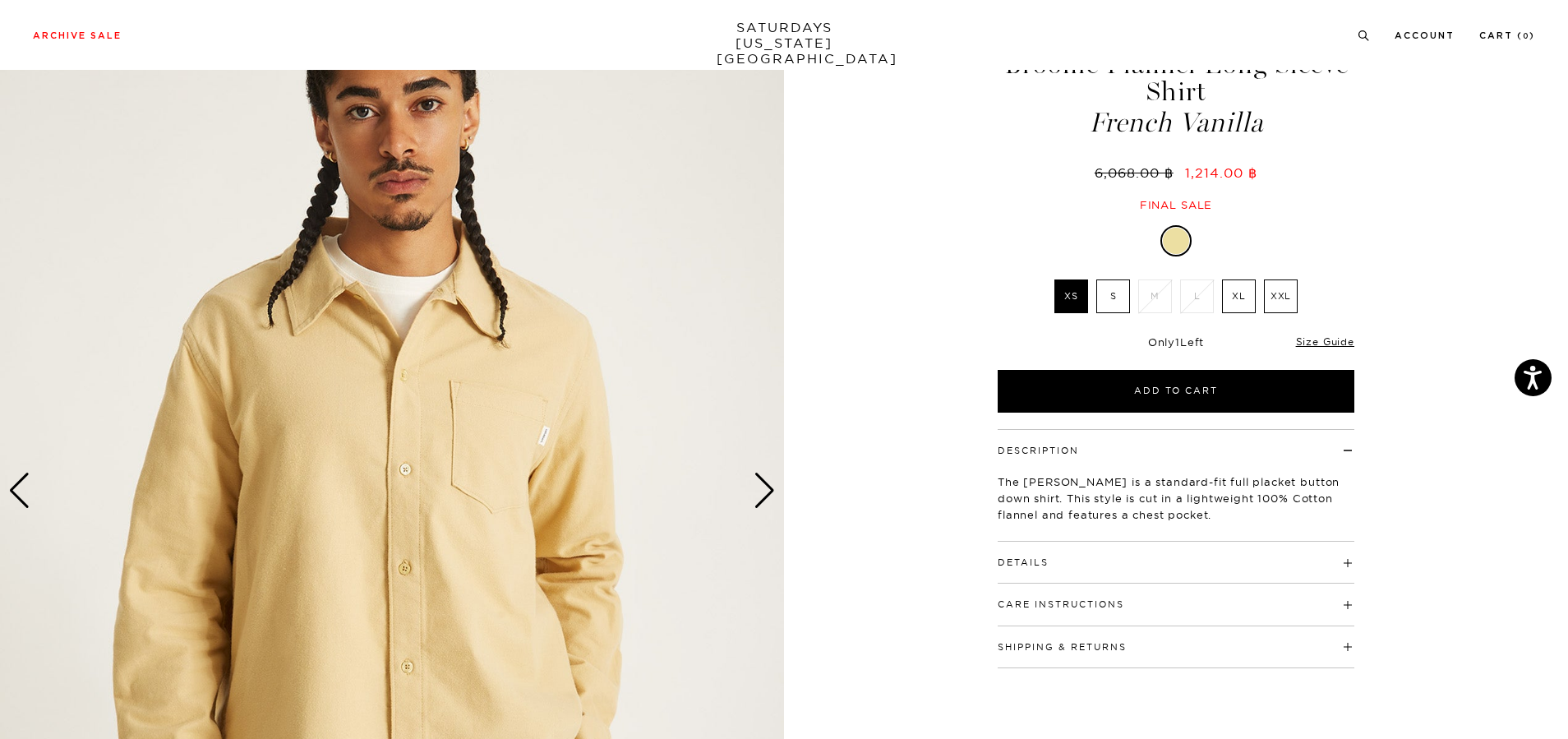
click at [765, 495] on div "Next slide" at bounding box center [764, 491] width 22 height 36
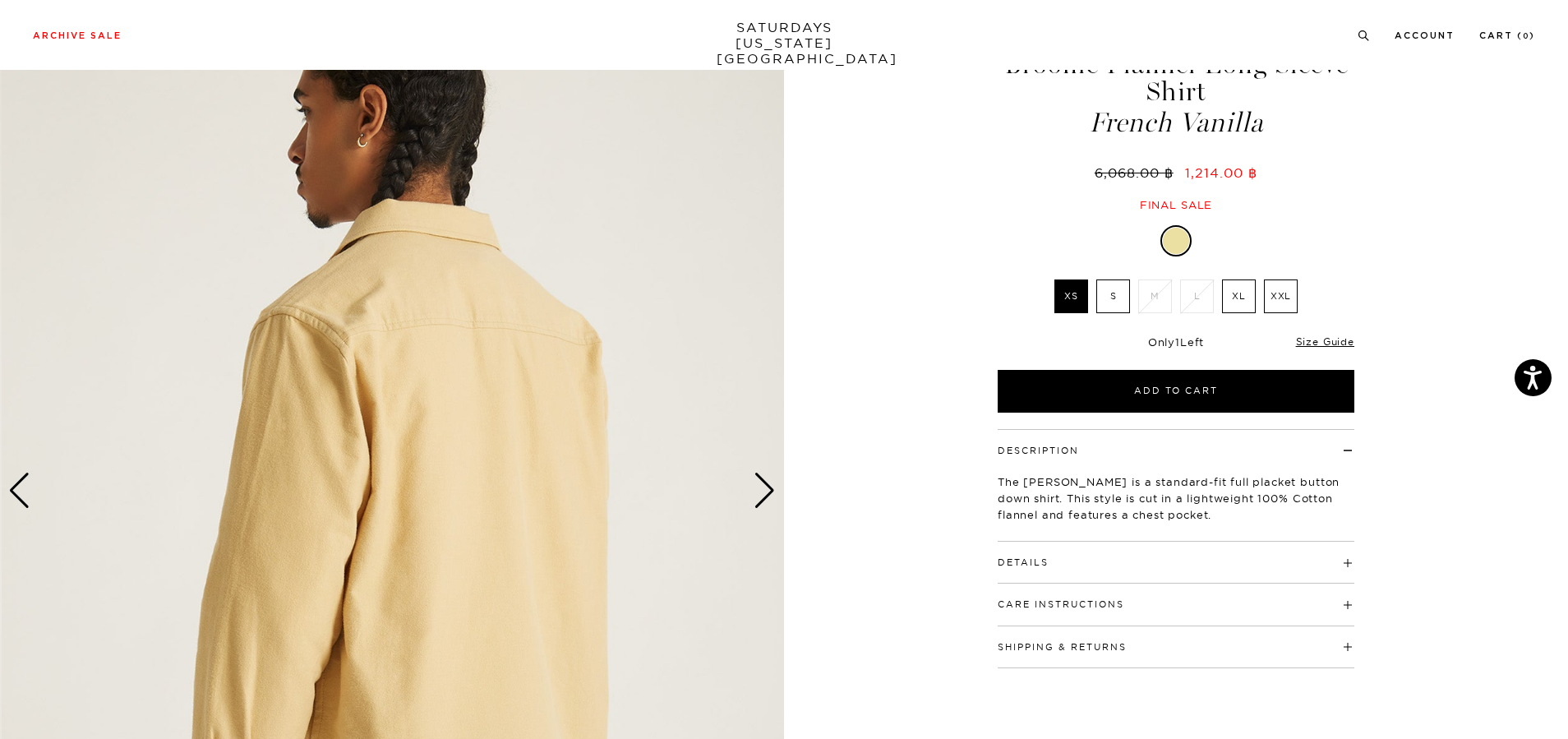
click at [756, 498] on div "Next slide" at bounding box center [764, 491] width 22 height 36
click at [772, 498] on div "Next slide" at bounding box center [764, 491] width 22 height 36
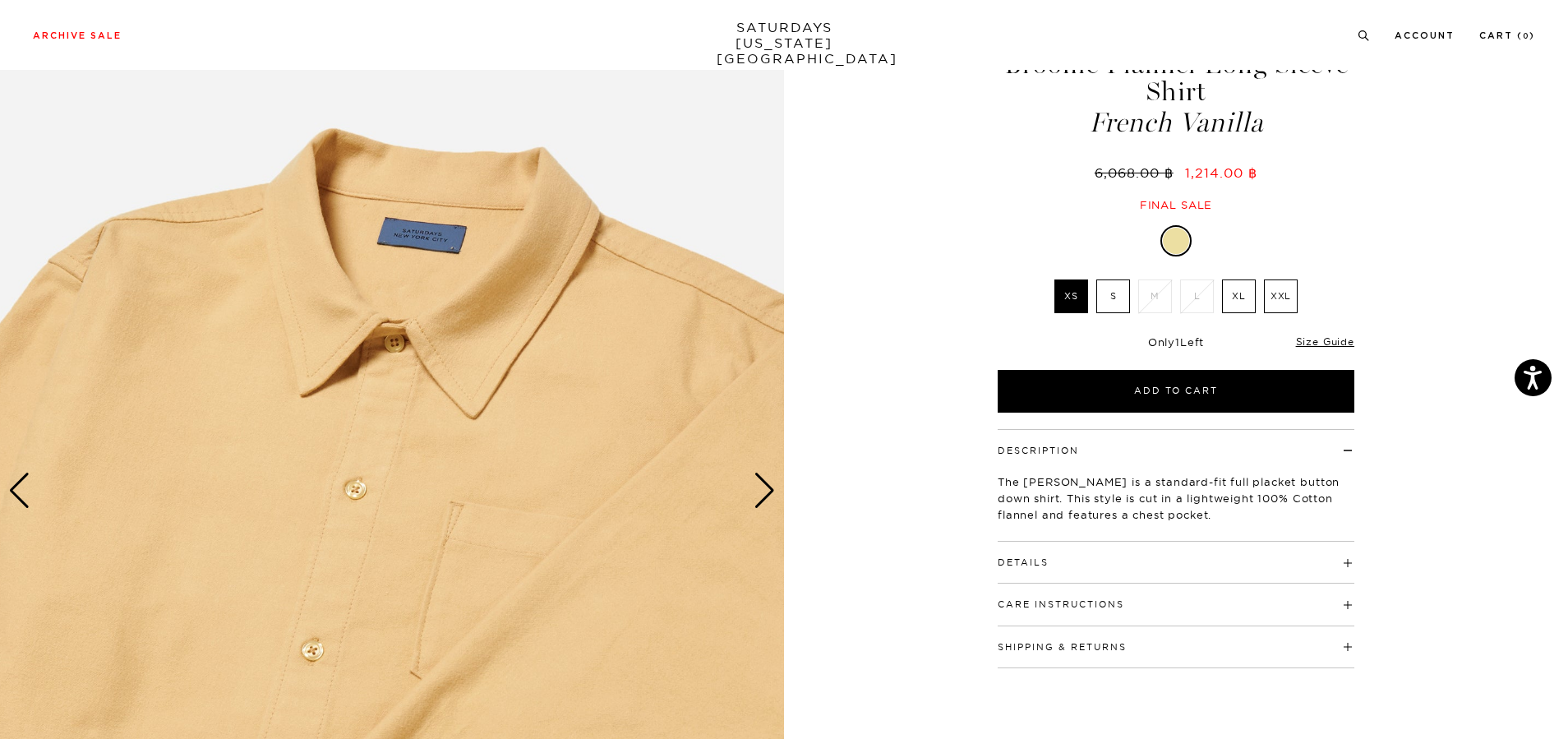
click at [772, 498] on div "Next slide" at bounding box center [764, 491] width 22 height 36
